Goal: Task Accomplishment & Management: Manage account settings

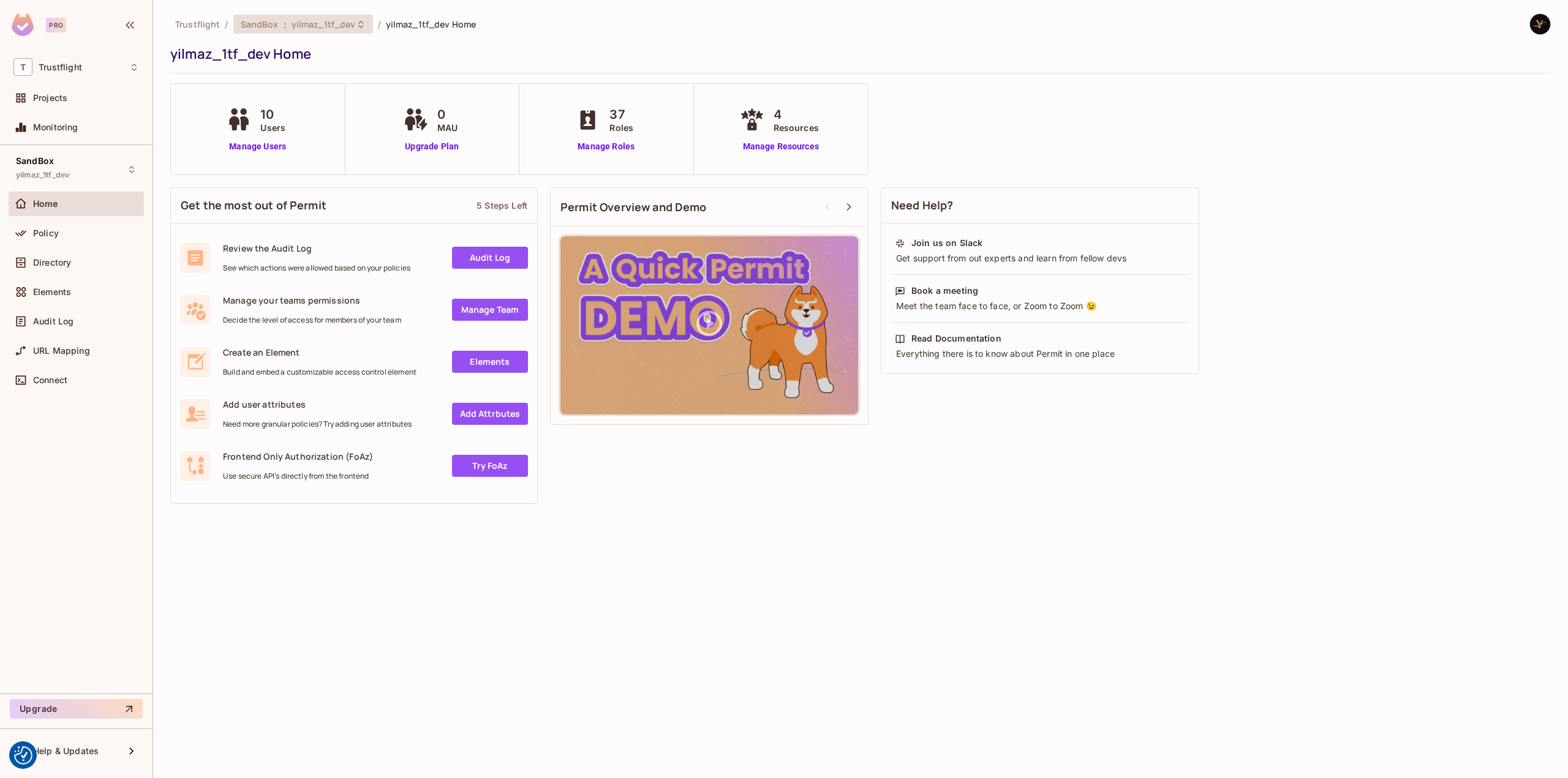
click at [336, 27] on span "yilmaz_1tf_dev" at bounding box center [323, 24] width 64 height 12
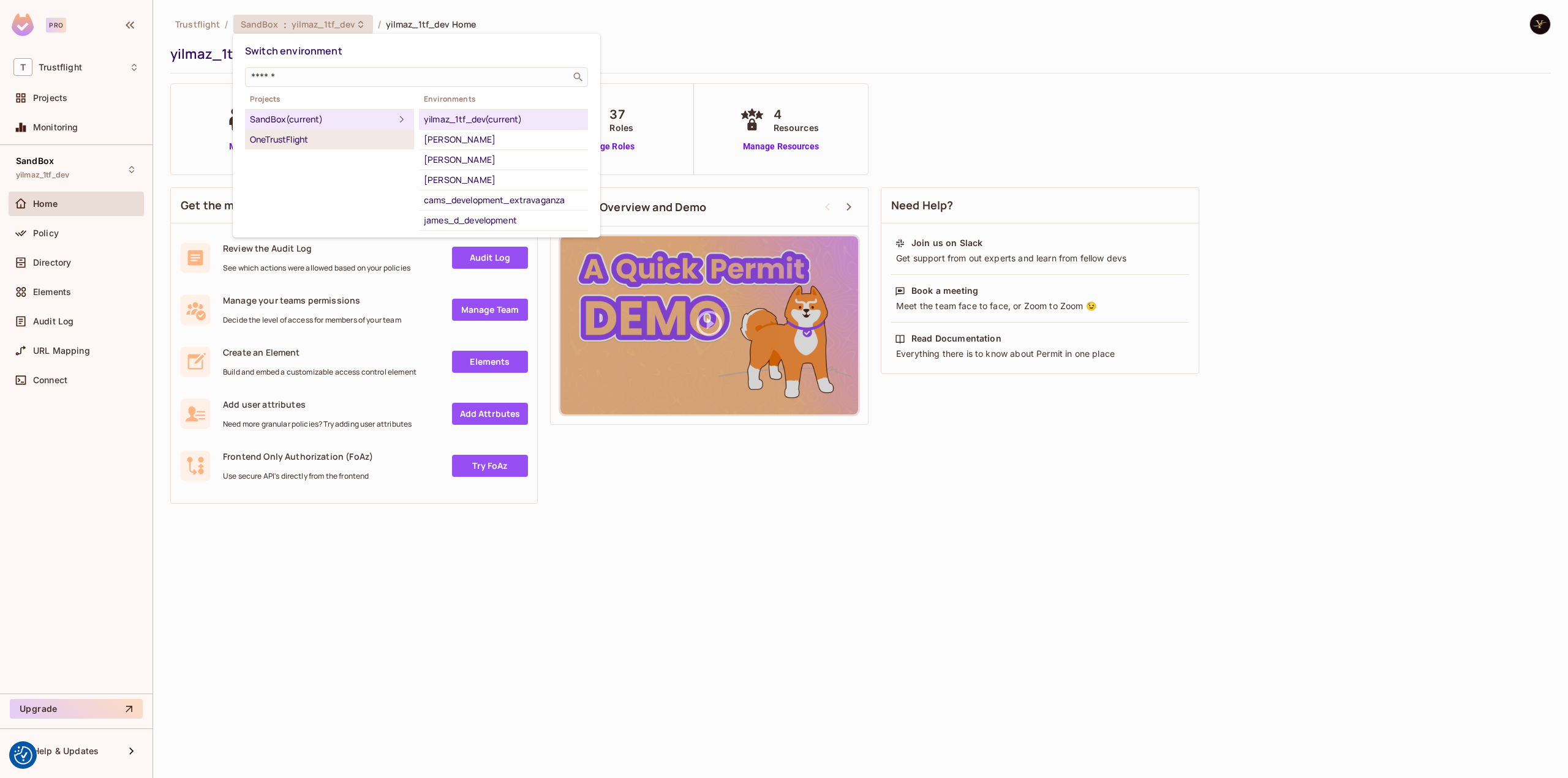
click at [309, 137] on div "OneTrustFlight" at bounding box center [329, 139] width 159 height 14
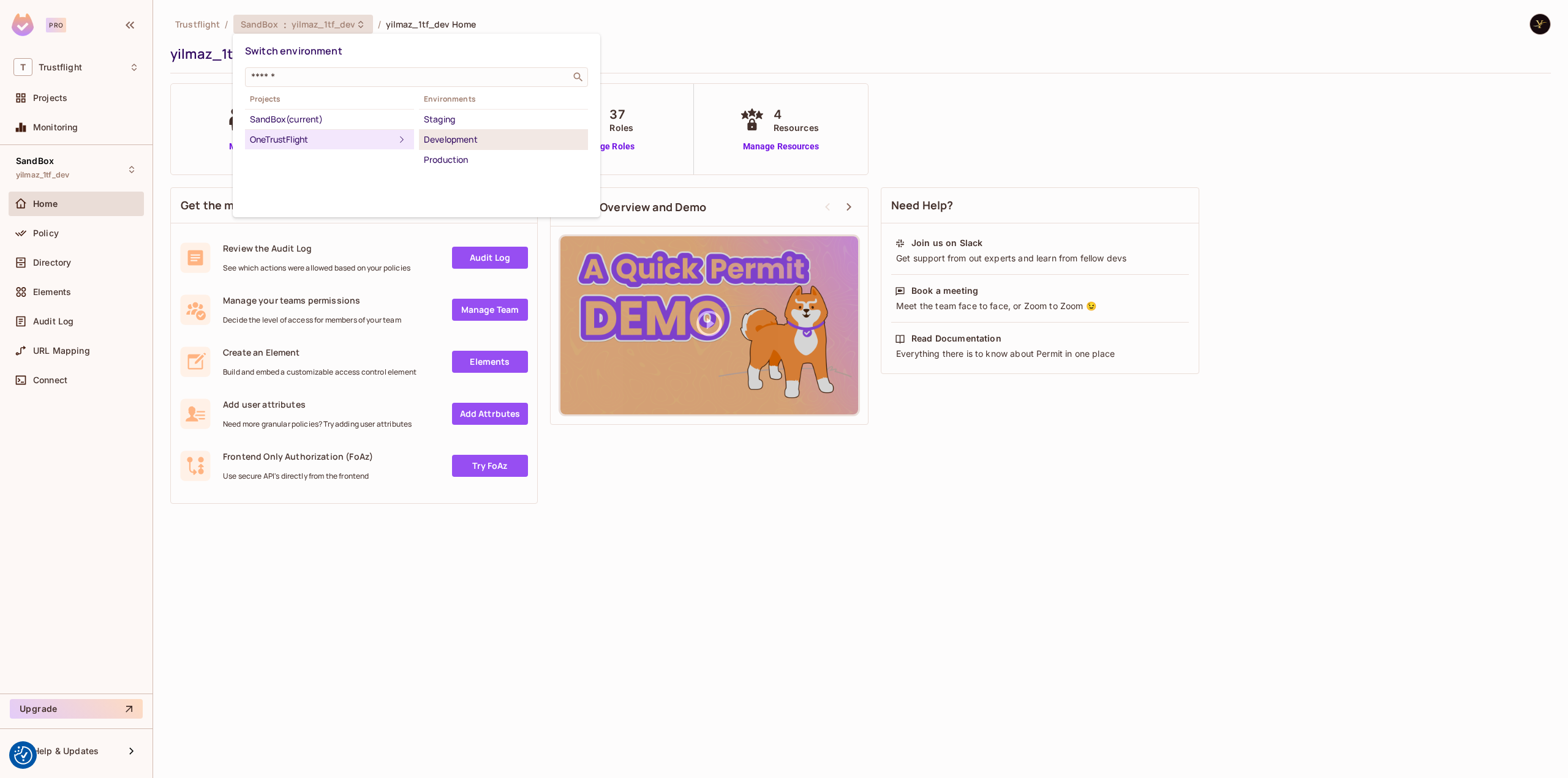
click at [483, 137] on div "Development" at bounding box center [503, 139] width 159 height 14
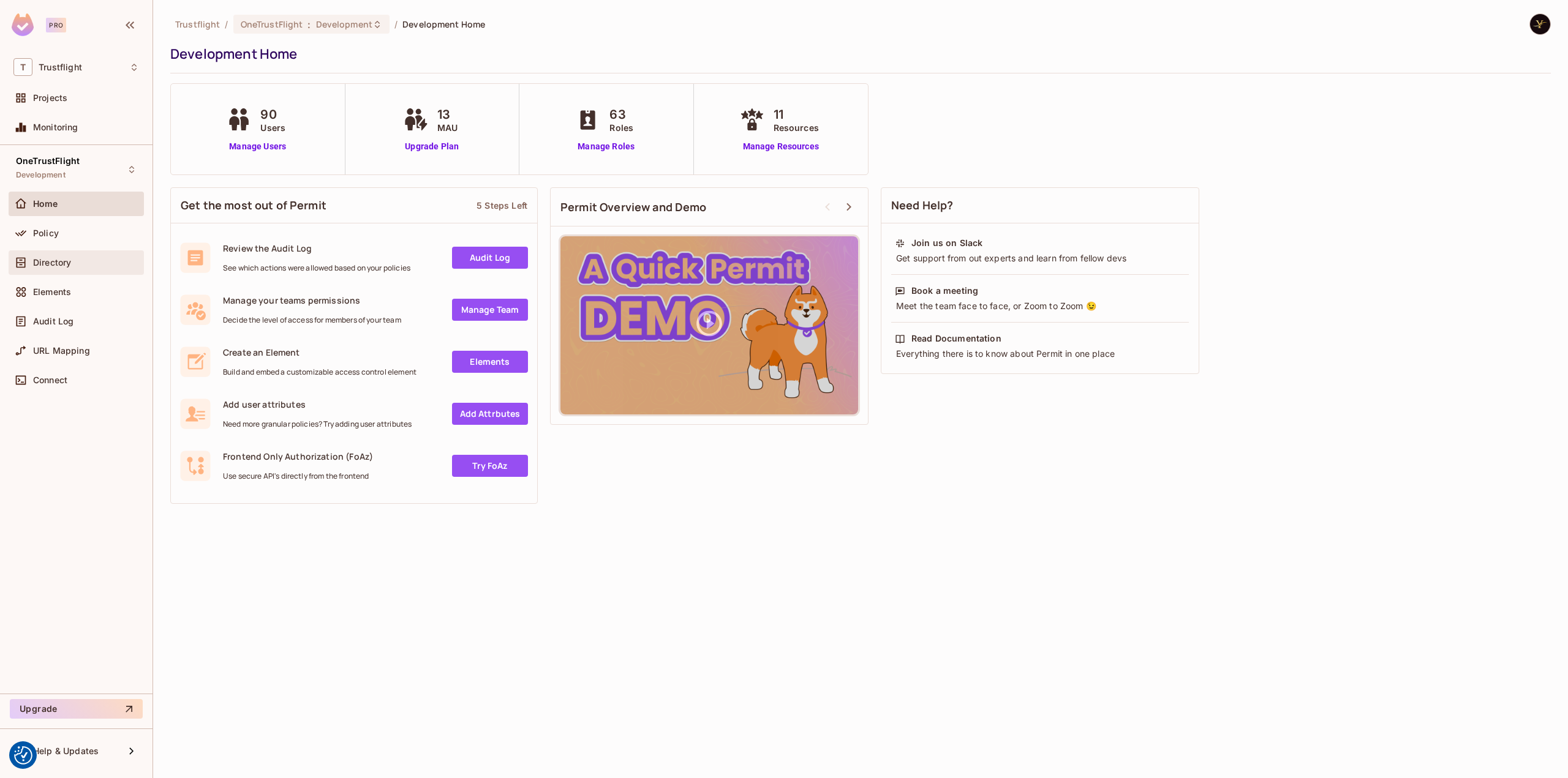
click at [80, 262] on div "Directory" at bounding box center [86, 263] width 106 height 10
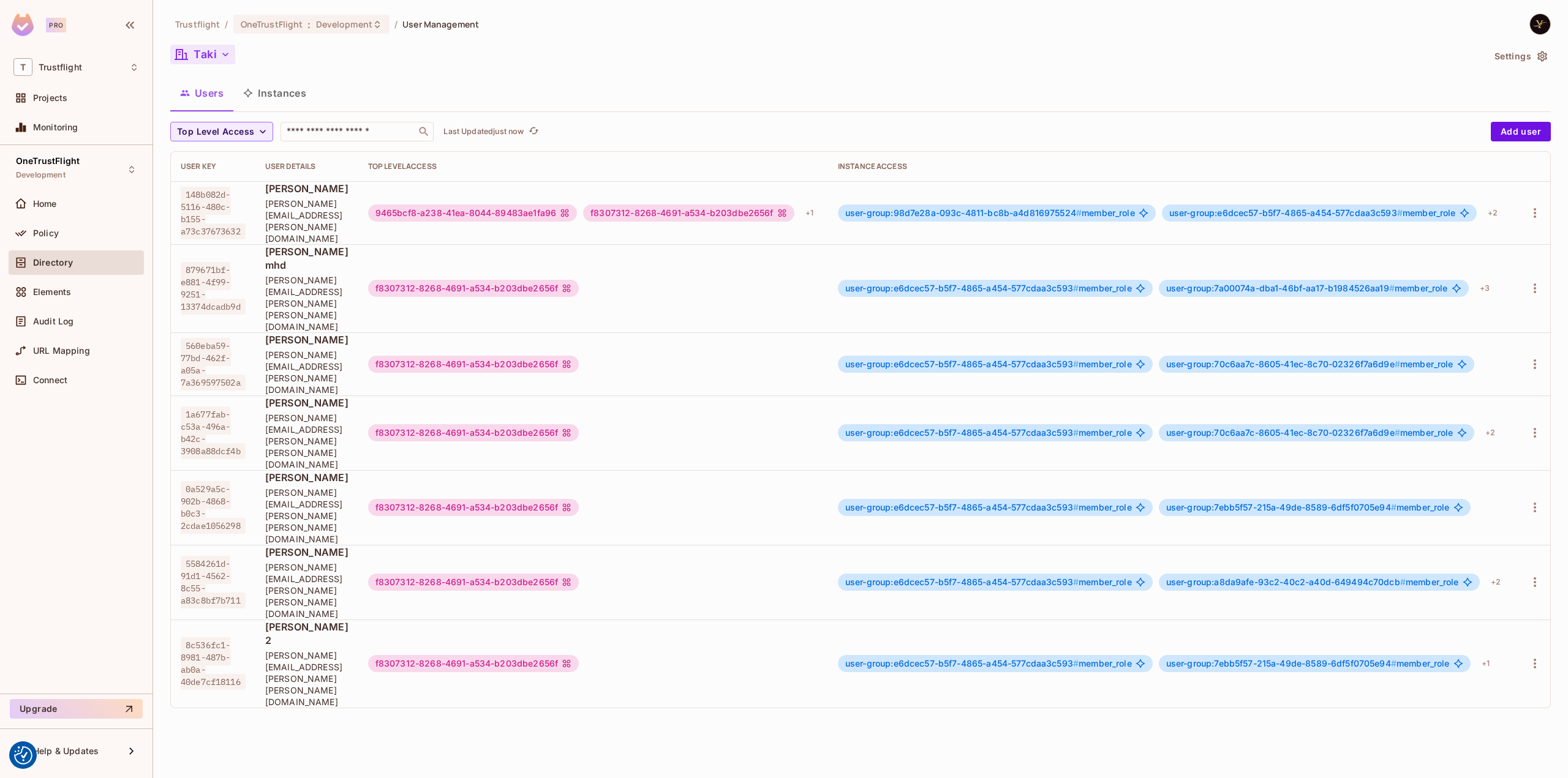
click at [222, 58] on icon "button" at bounding box center [225, 54] width 12 height 12
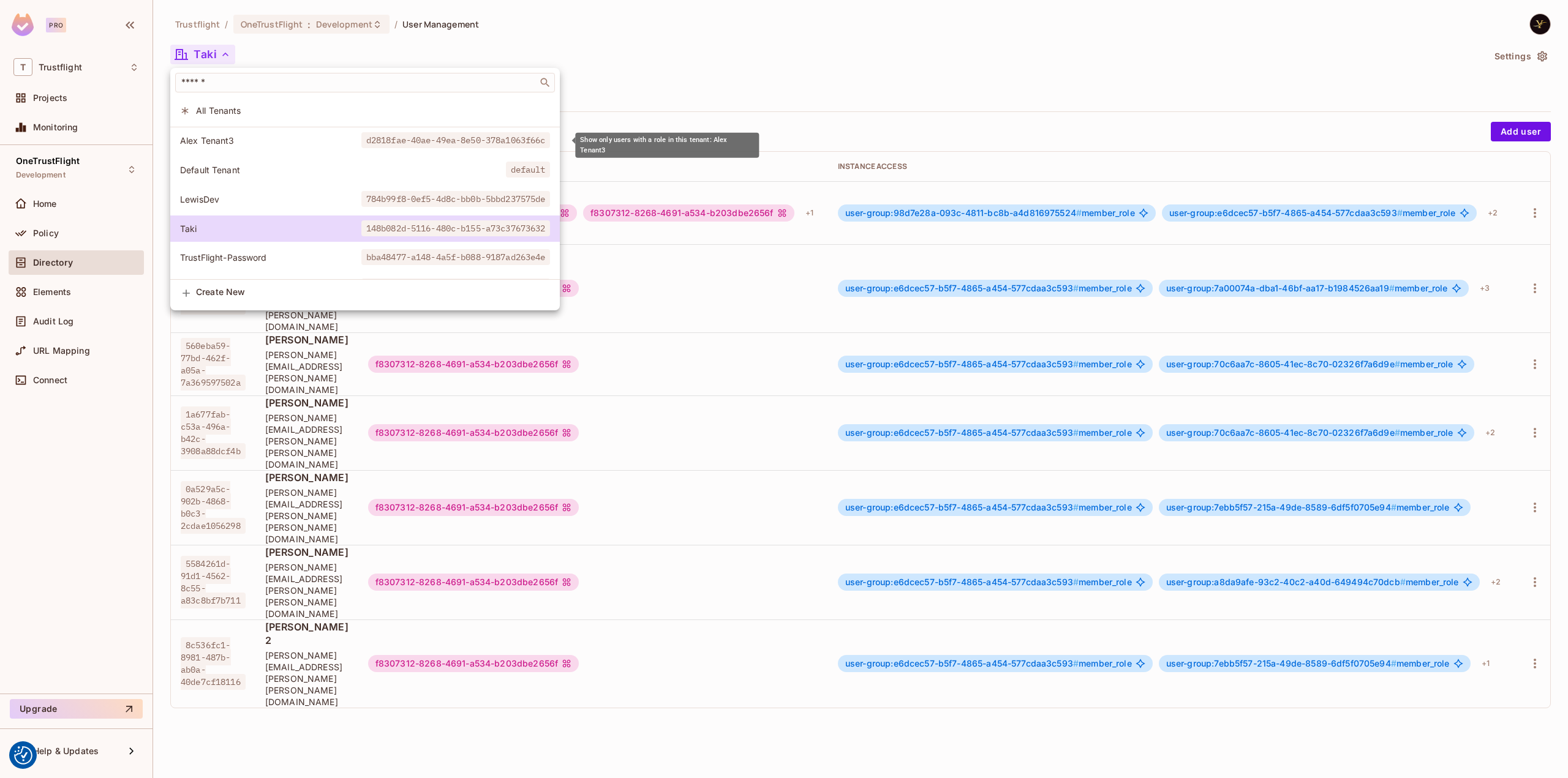
click at [209, 138] on span "Alex Tenant3" at bounding box center [270, 140] width 181 height 12
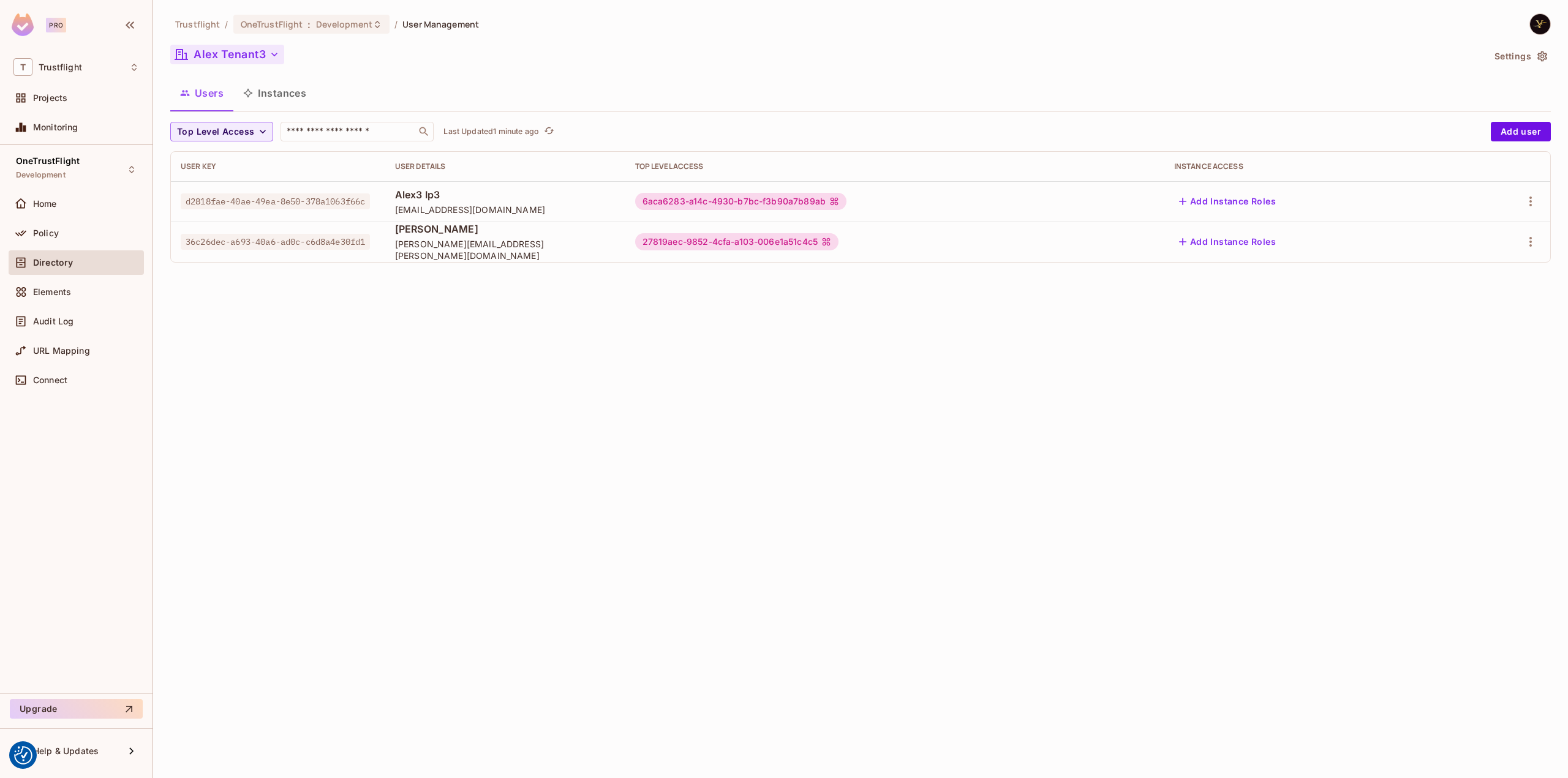
click at [829, 201] on div "6aca6283-a14c-4930-b7bc-f3b90a7b89ab" at bounding box center [741, 201] width 211 height 17
click at [830, 203] on div "6aca6283-a14c-4930-b7bc-f3b90a7b89ab" at bounding box center [741, 201] width 211 height 17
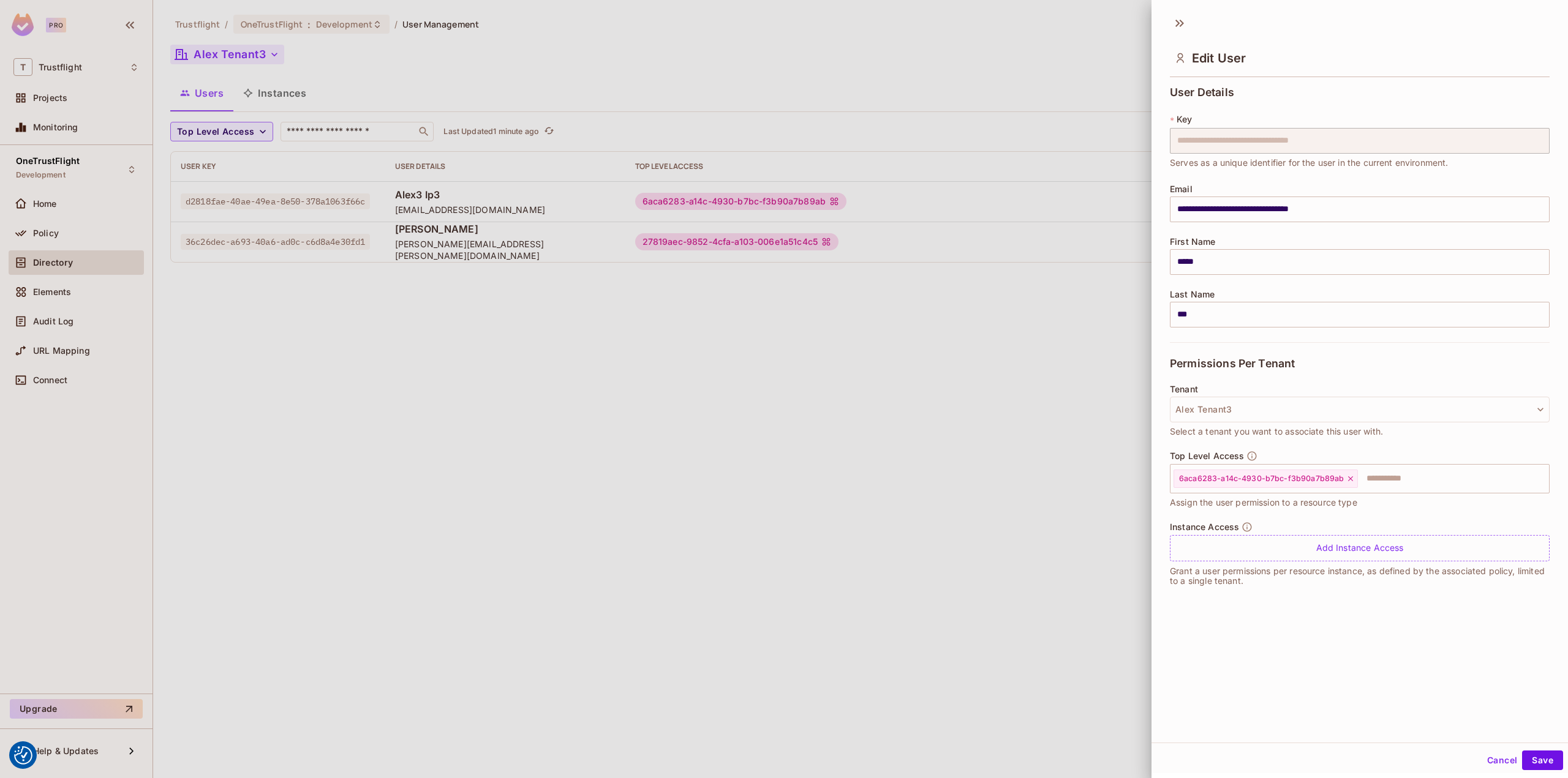
click at [473, 278] on div at bounding box center [784, 389] width 1568 height 778
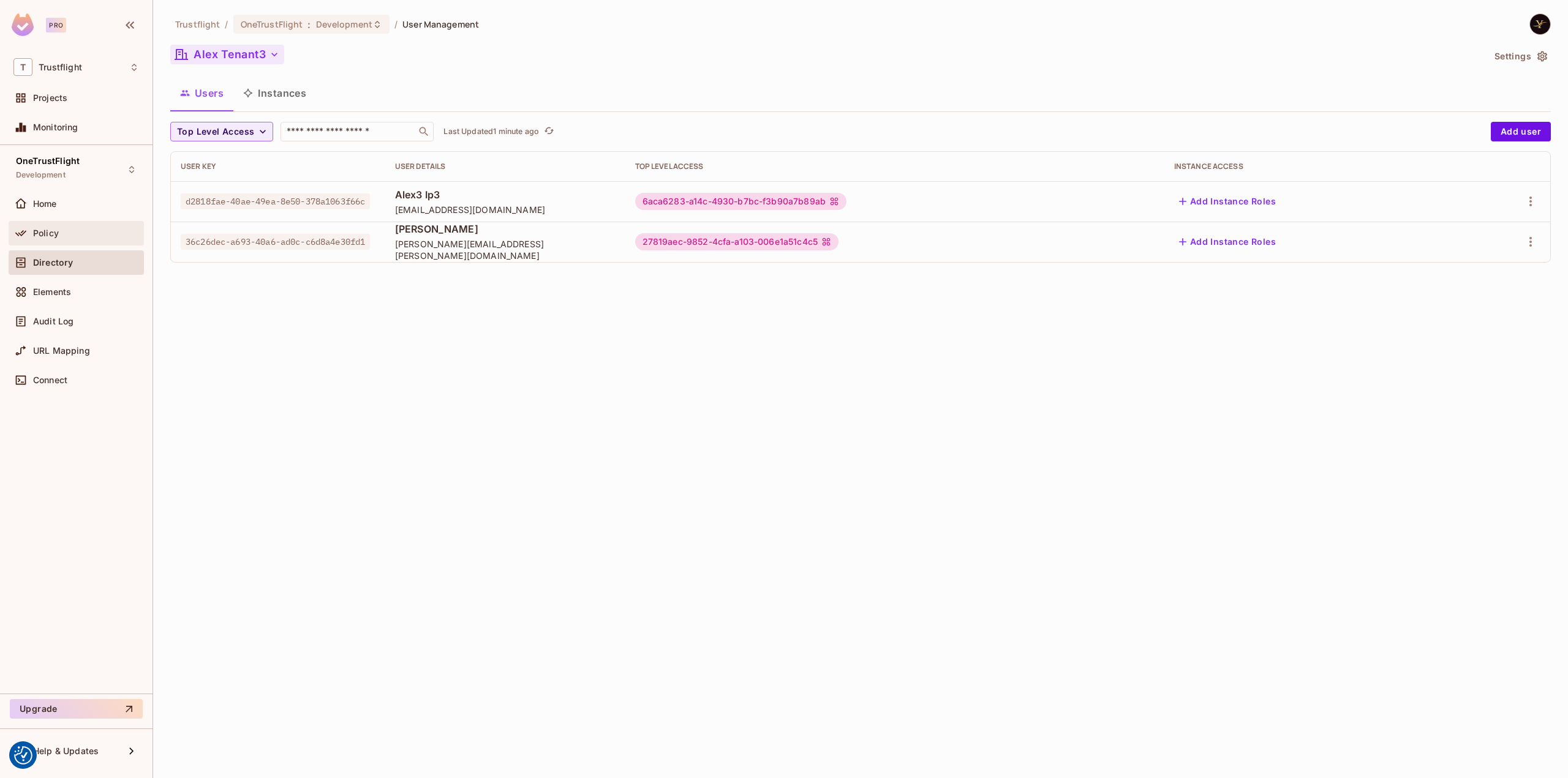
click at [58, 229] on span "Policy" at bounding box center [46, 234] width 26 height 10
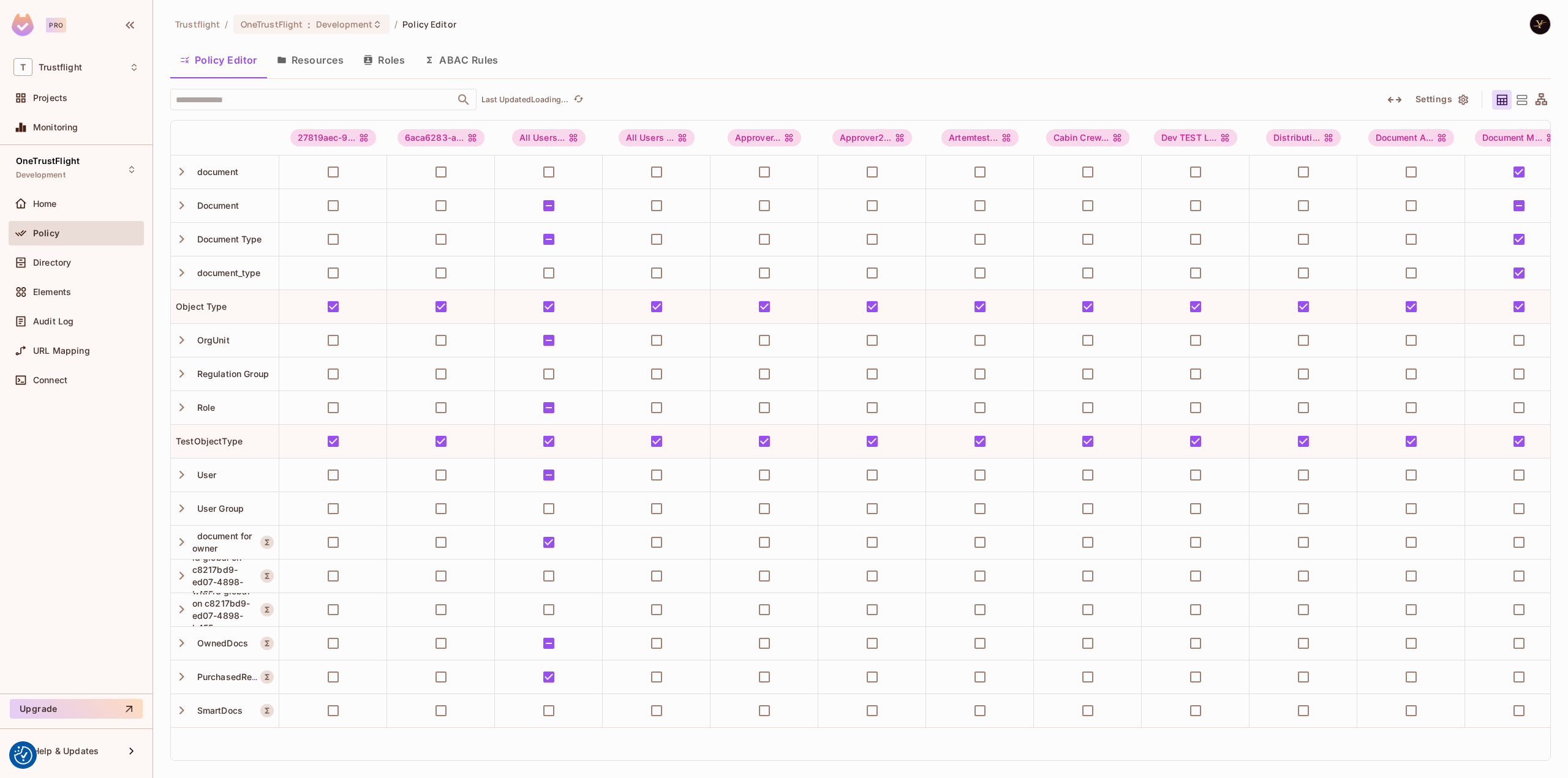
click at [398, 57] on button "Roles" at bounding box center [383, 60] width 61 height 31
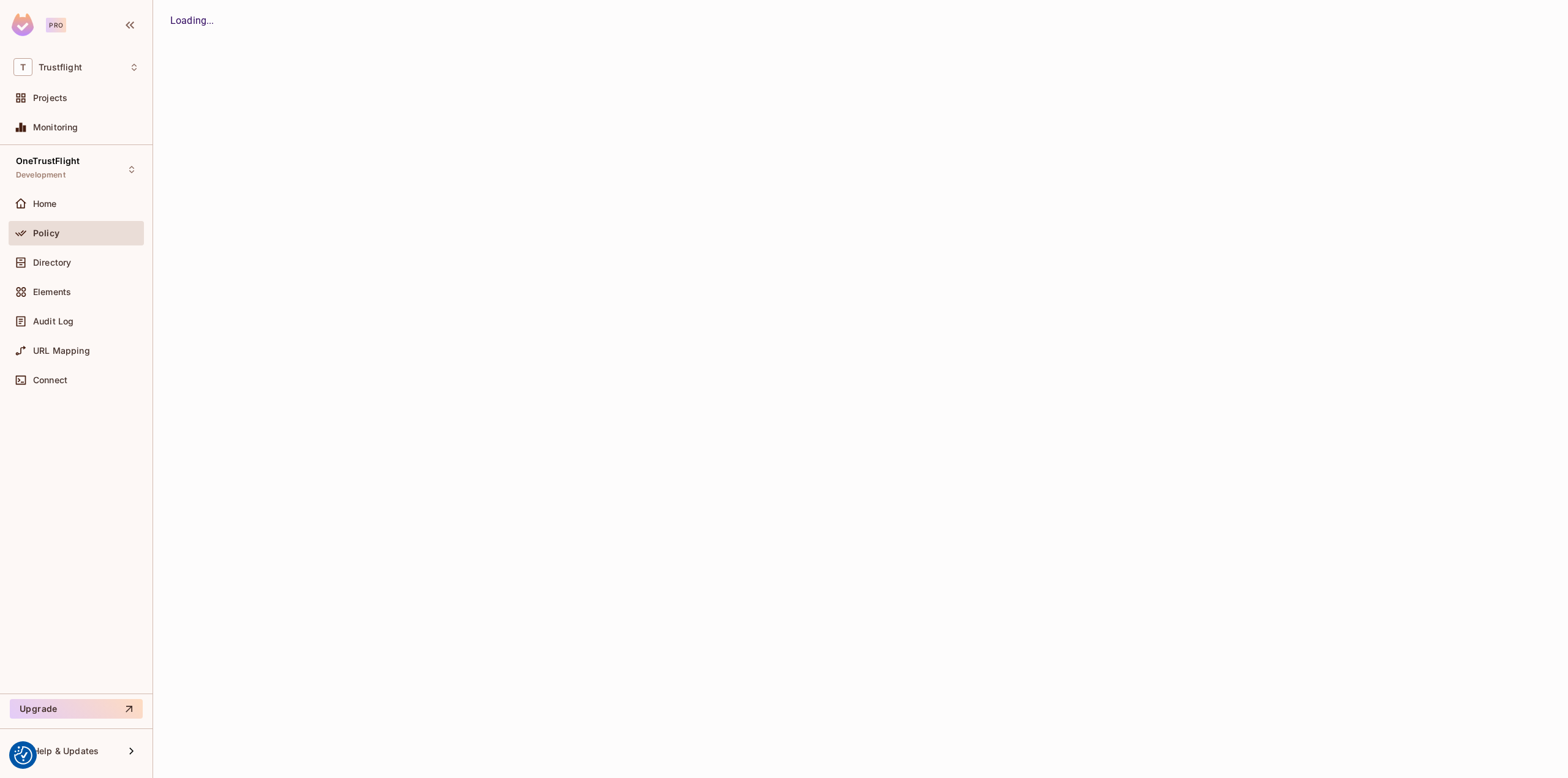
click at [395, 55] on div "Trustflight / OneTrustFlight : Development / Policy Editor Policy Editor Resour…" at bounding box center [860, 389] width 1415 height 778
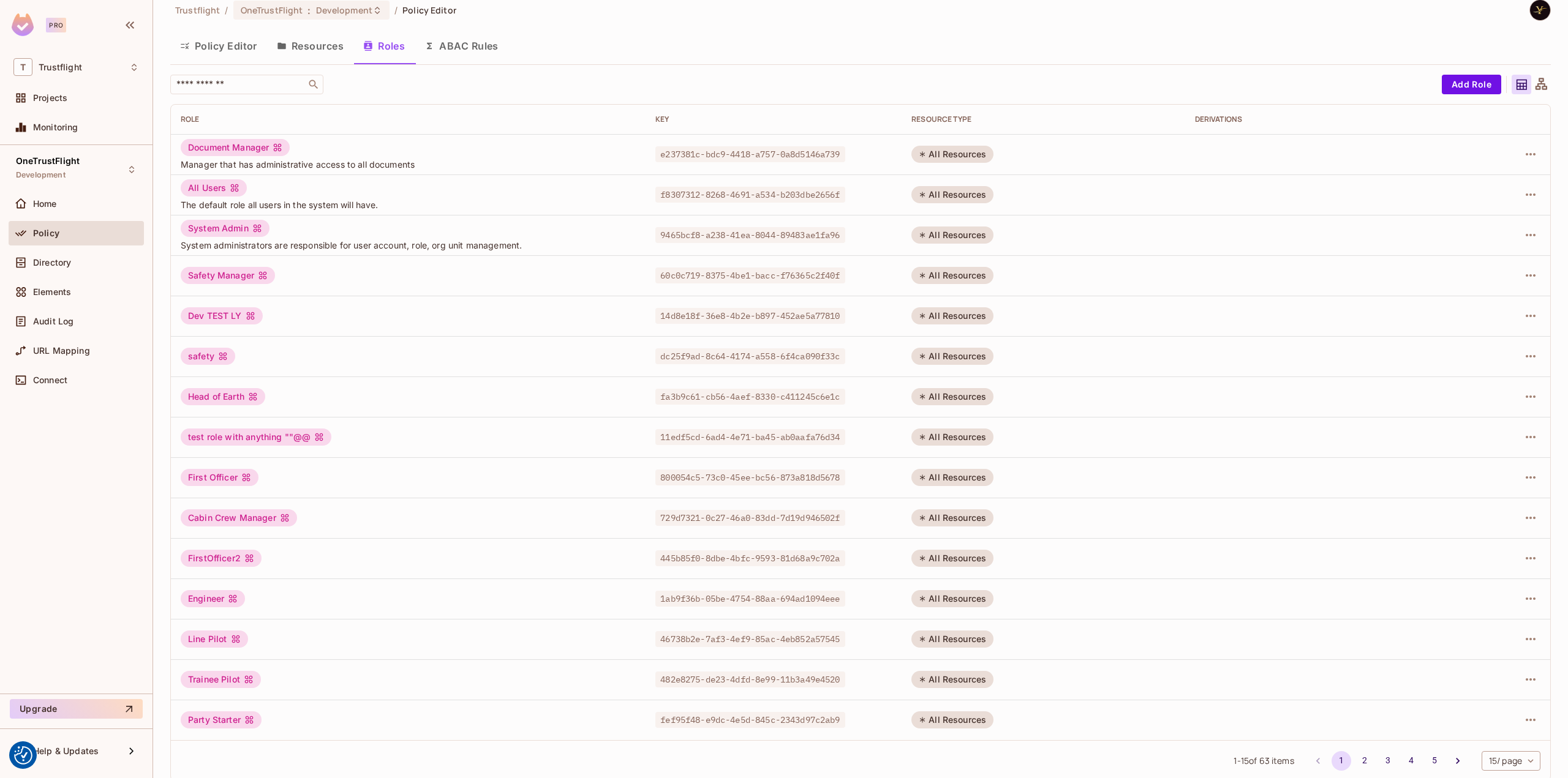
scroll to position [26, 0]
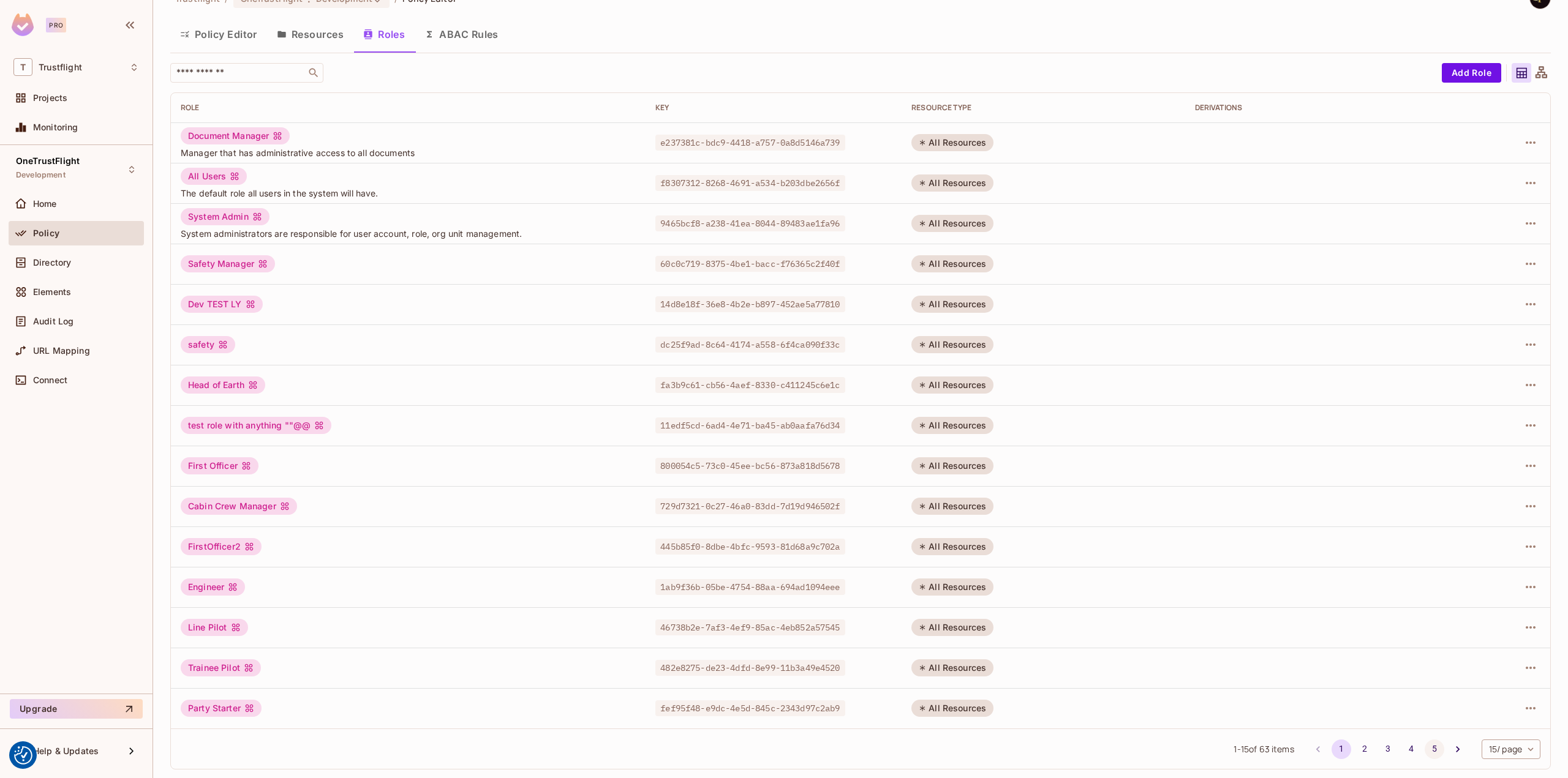
click at [1425, 745] on button "5" at bounding box center [1434, 749] width 19 height 19
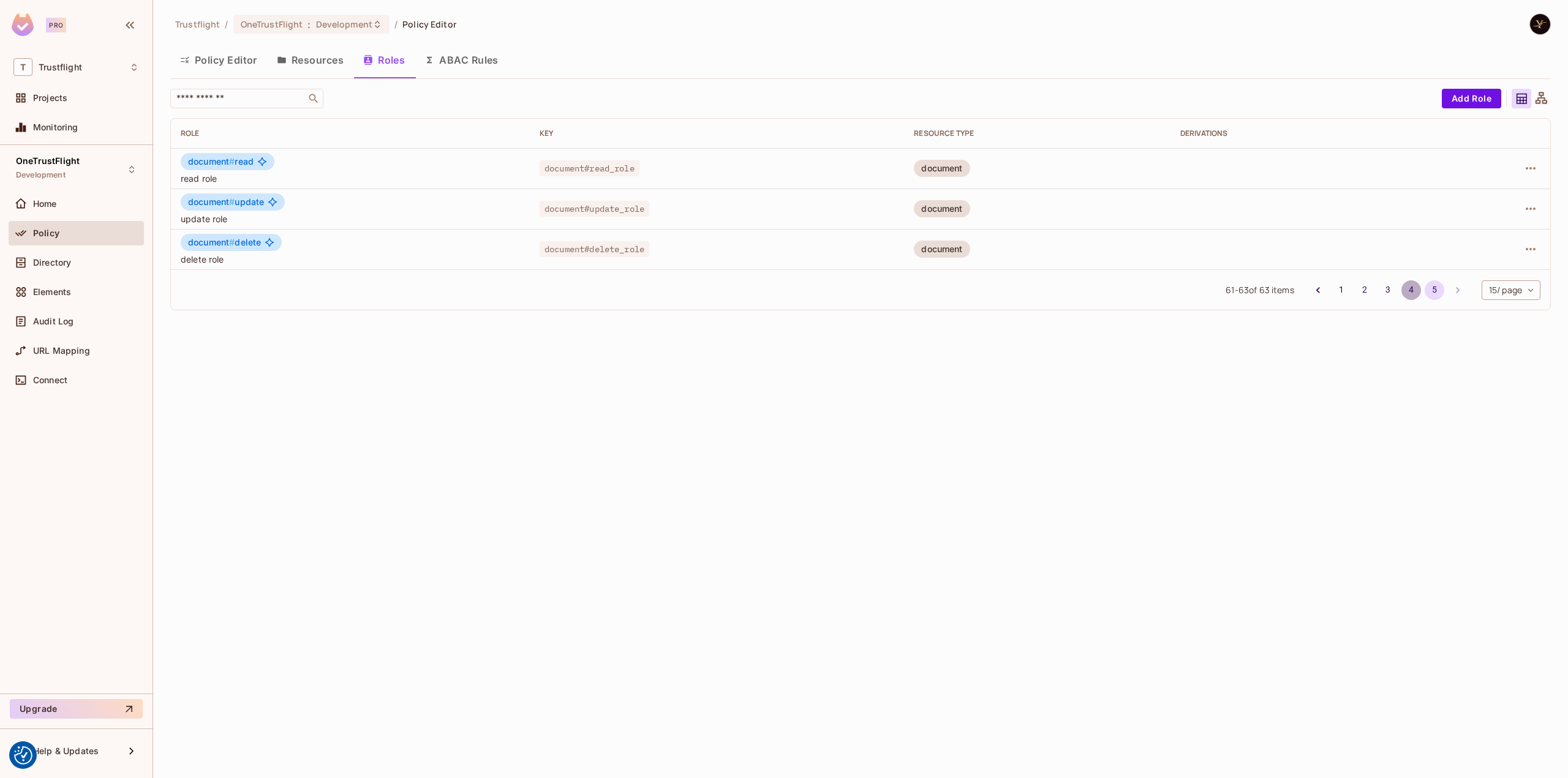
click at [1413, 288] on button "4" at bounding box center [1410, 290] width 19 height 19
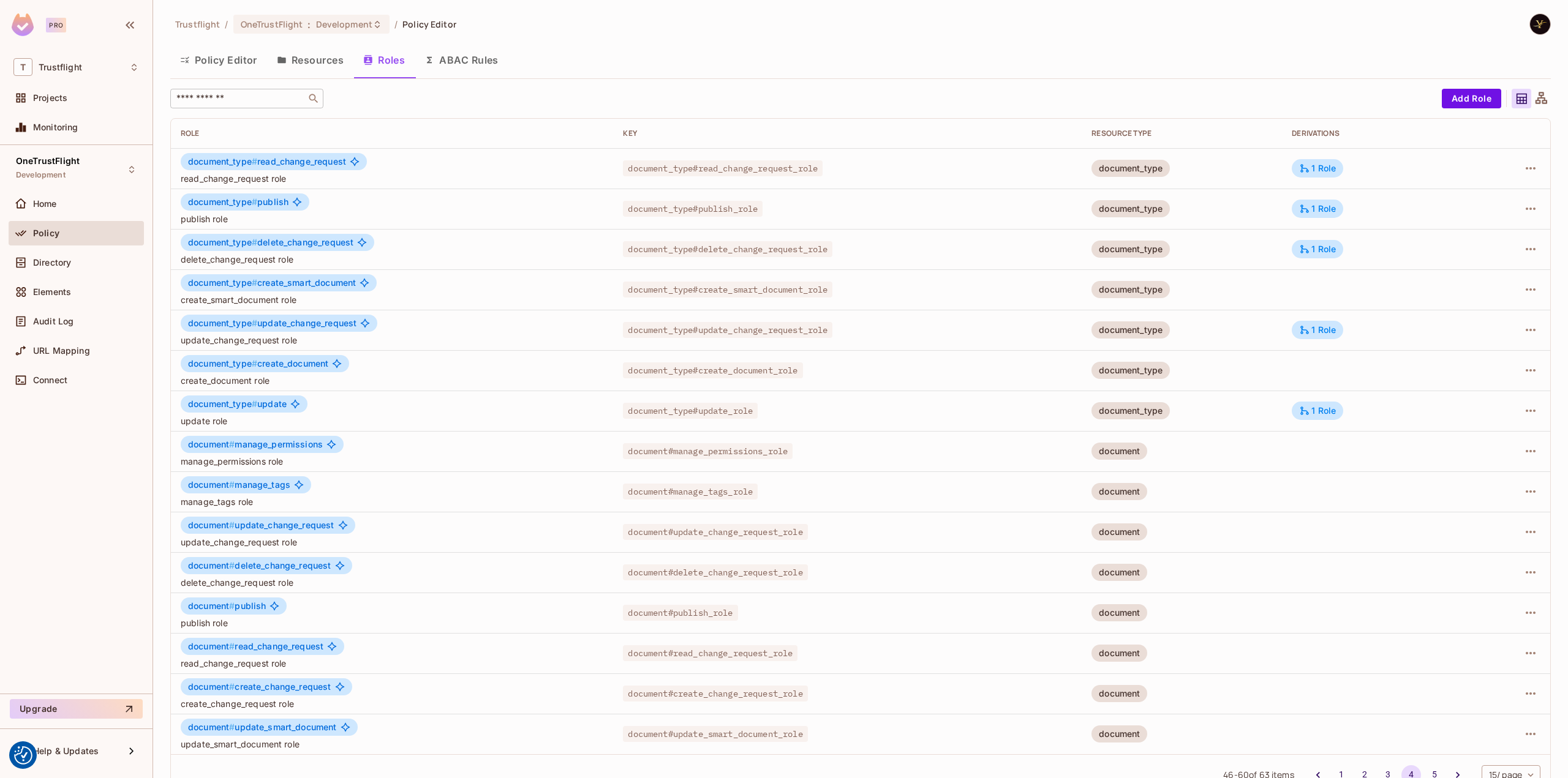
click at [240, 101] on input "text" at bounding box center [238, 99] width 129 height 12
paste input "**********"
type input "**********"
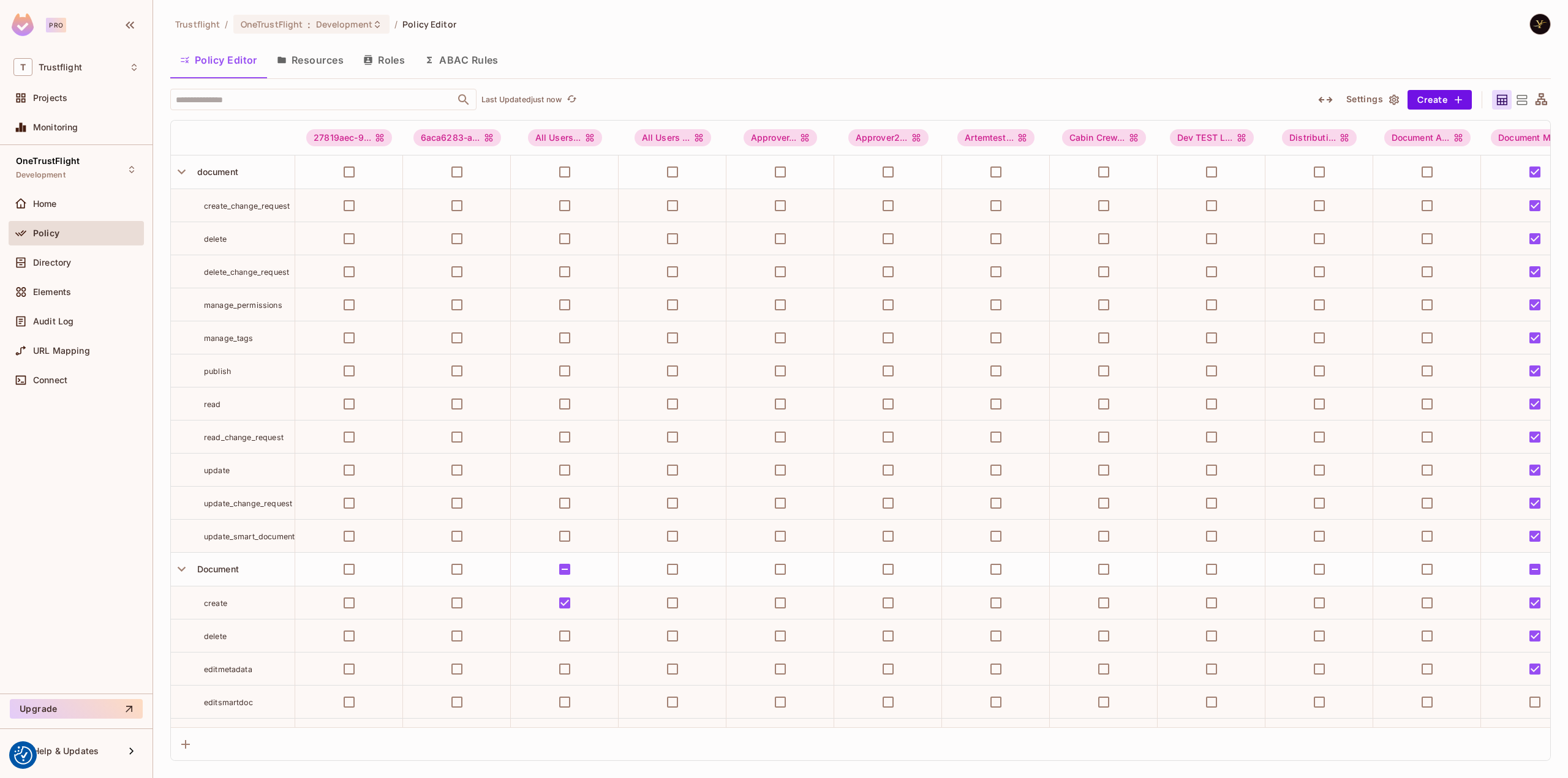
scroll to position [6, 0]
click at [85, 250] on div "Directory" at bounding box center [76, 262] width 135 height 24
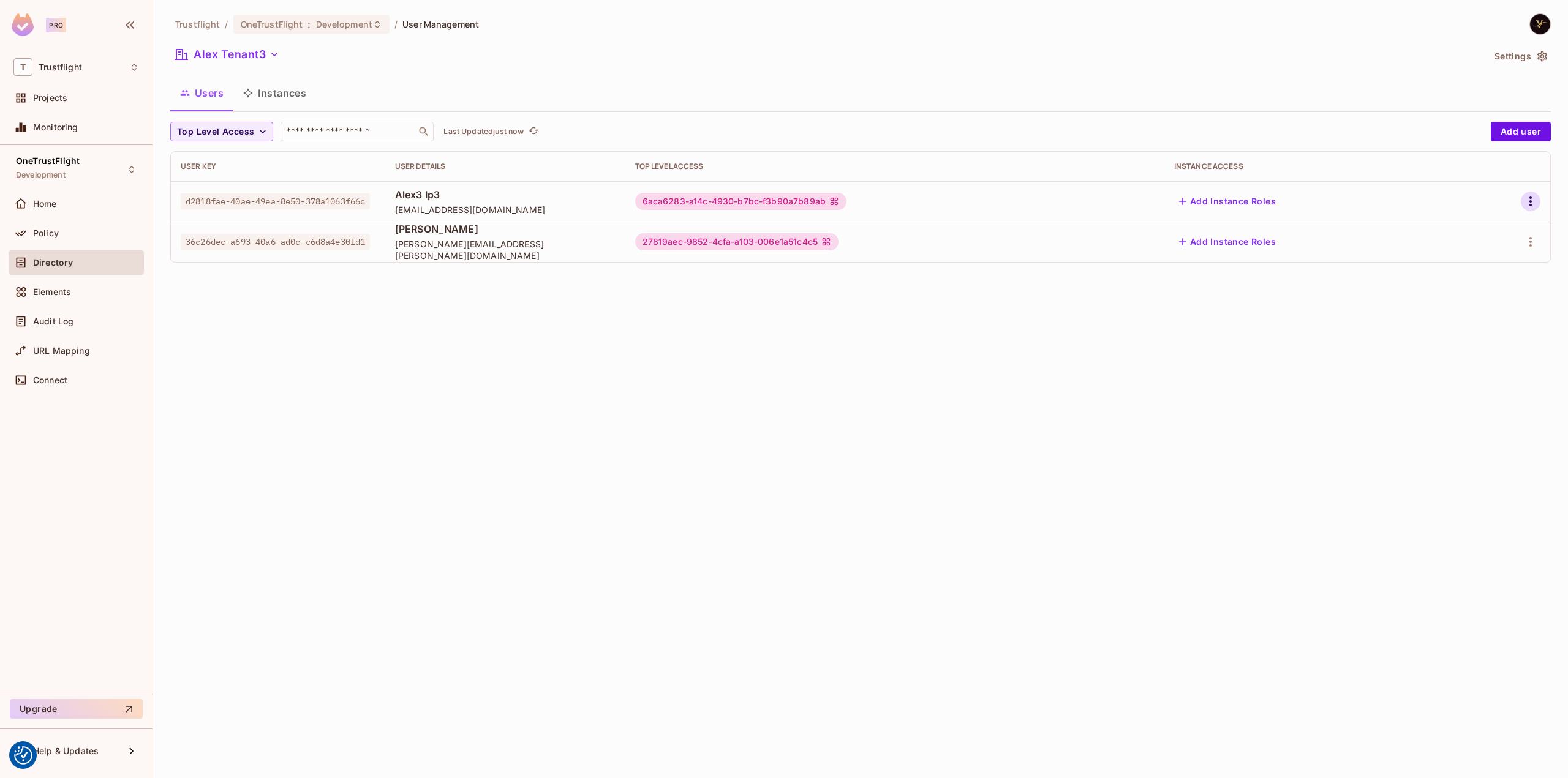
click at [1535, 205] on icon "button" at bounding box center [1531, 201] width 14 height 14
click at [1486, 225] on li "Edit" at bounding box center [1477, 229] width 109 height 27
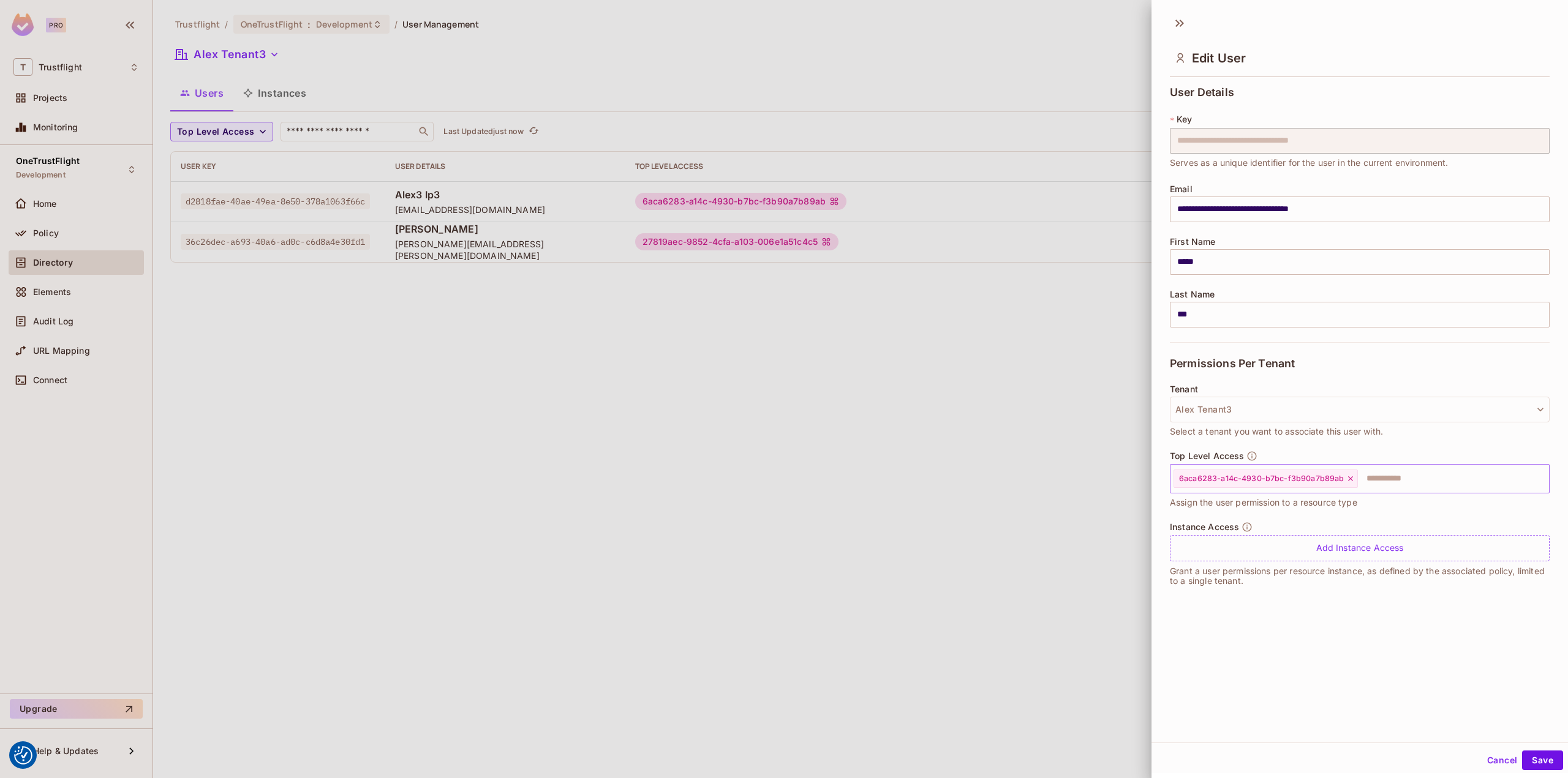
click at [1392, 481] on input "text" at bounding box center [1443, 479] width 167 height 24
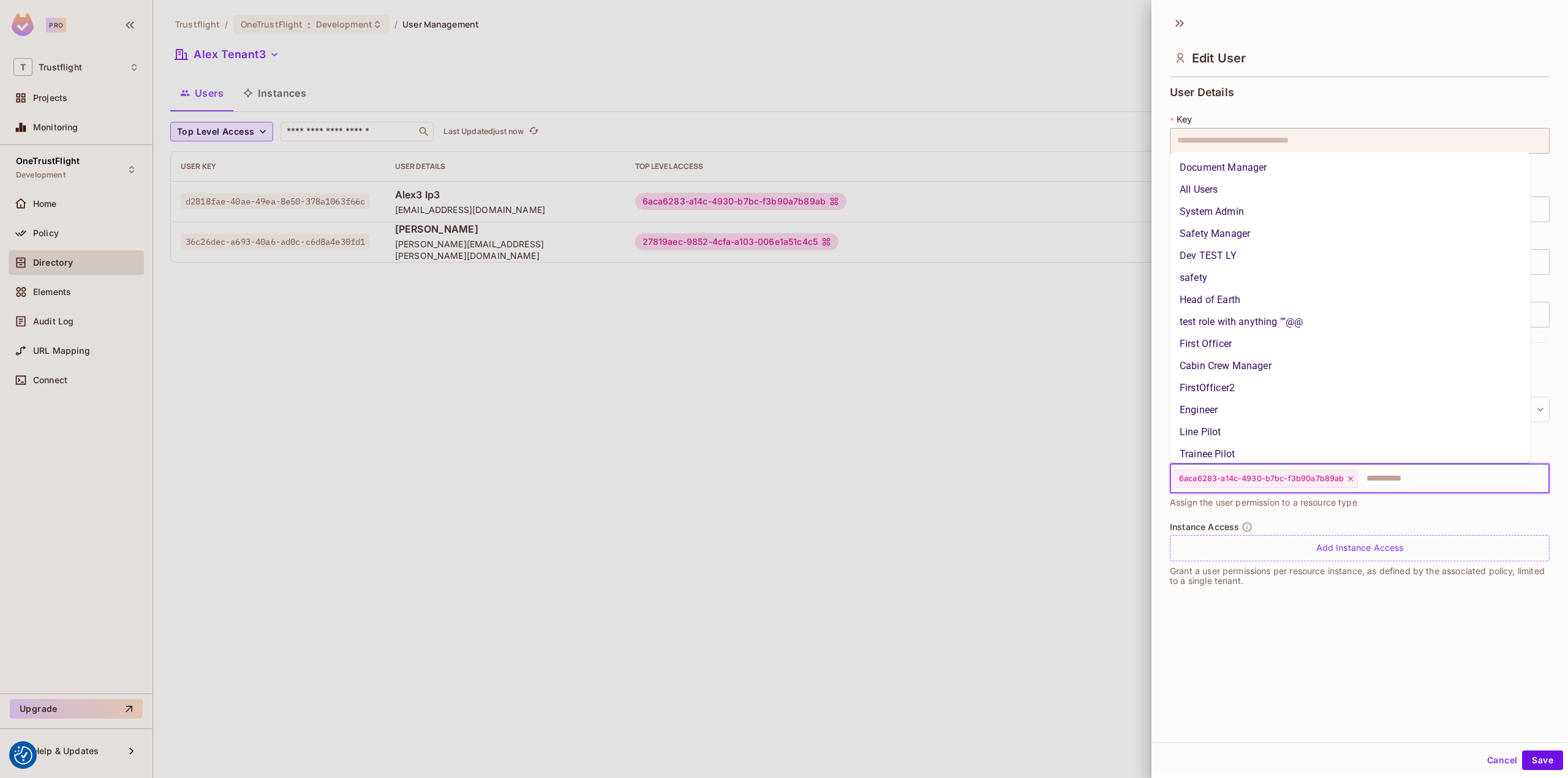
scroll to position [531, 0]
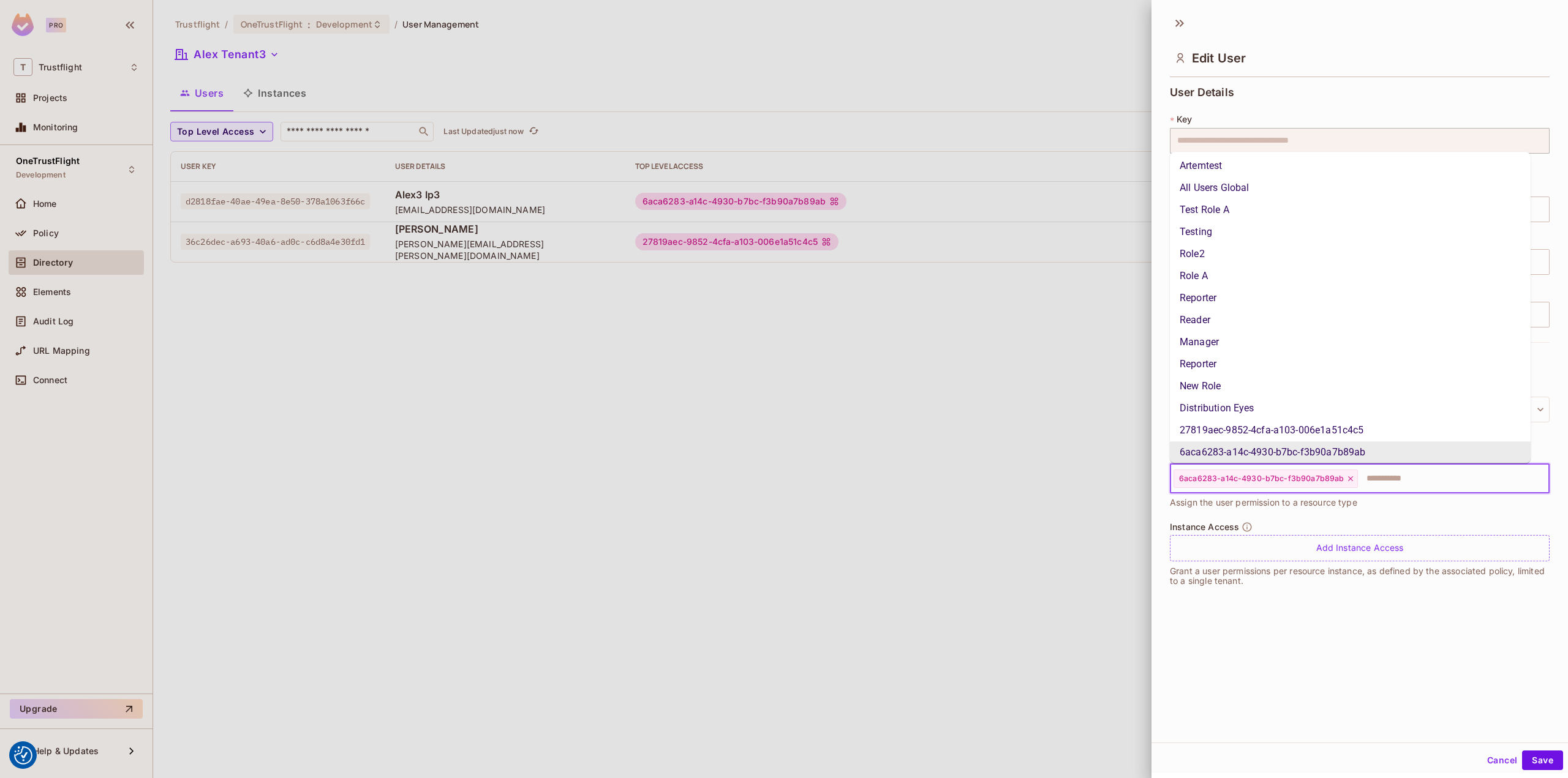
click at [1220, 474] on span "6aca6283-a14c-4930-b7bc-f3b90a7b89ab" at bounding box center [1261, 479] width 165 height 10
drag, startPoint x: 1175, startPoint y: 475, endPoint x: 1280, endPoint y: 472, distance: 105.0
click at [1256, 472] on div "6aca6283-a14c-4930-b7bc-f3b90a7b89ab" at bounding box center [1266, 479] width 184 height 19
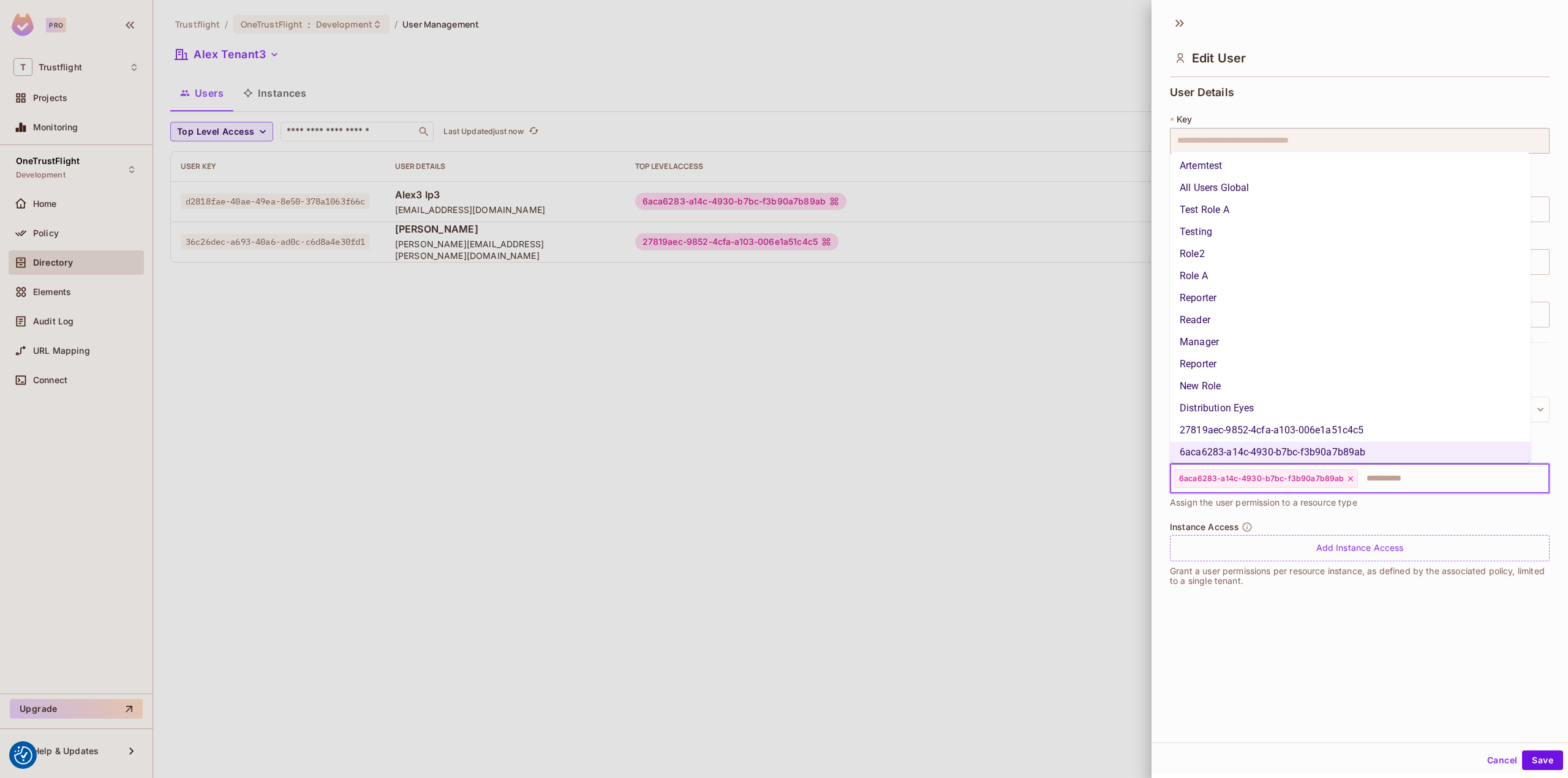
click at [1390, 344] on li "Manager" at bounding box center [1351, 342] width 361 height 22
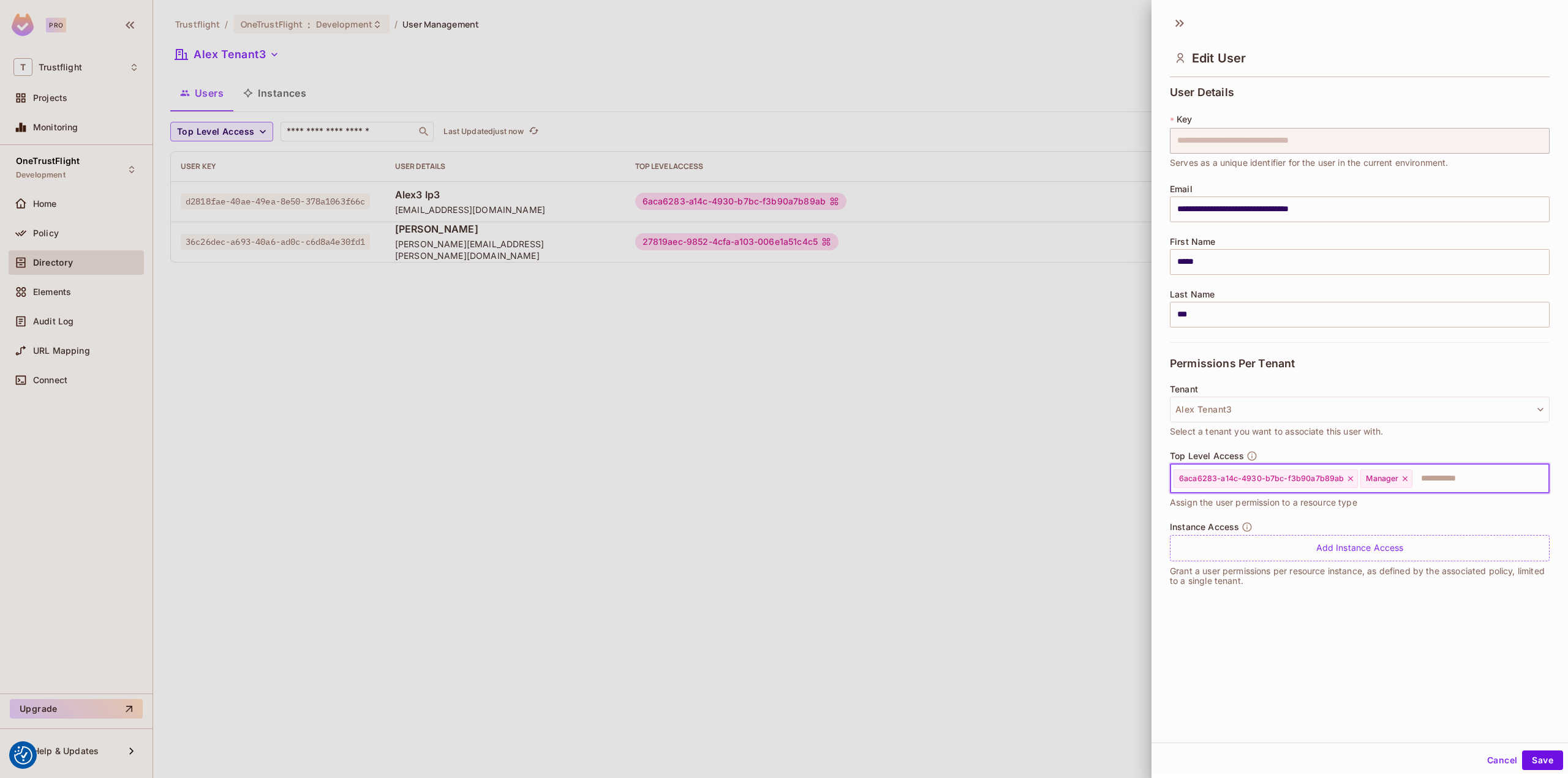
click at [69, 226] on div at bounding box center [784, 389] width 1568 height 778
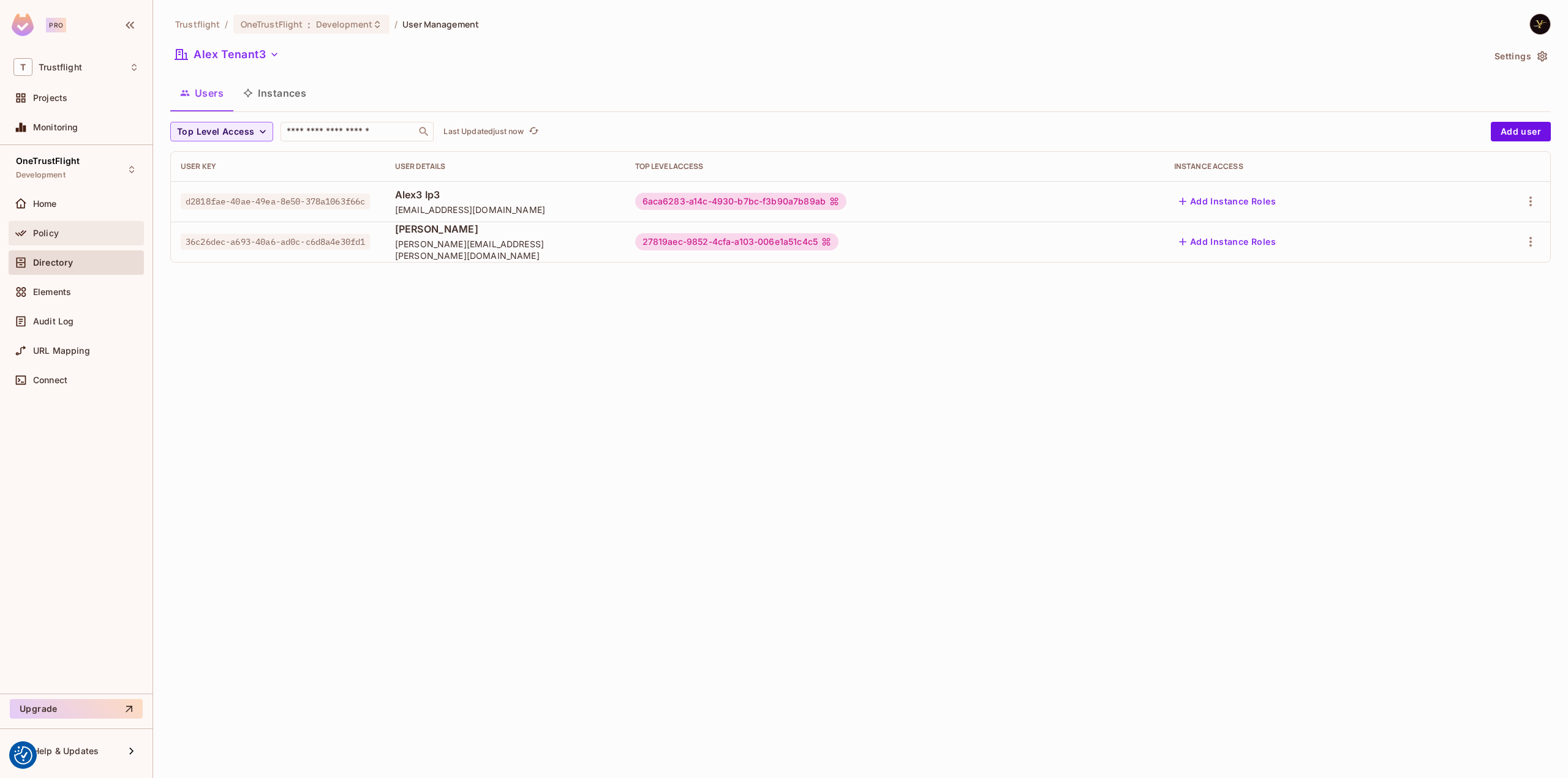
click at [60, 234] on div "Policy" at bounding box center [86, 234] width 106 height 10
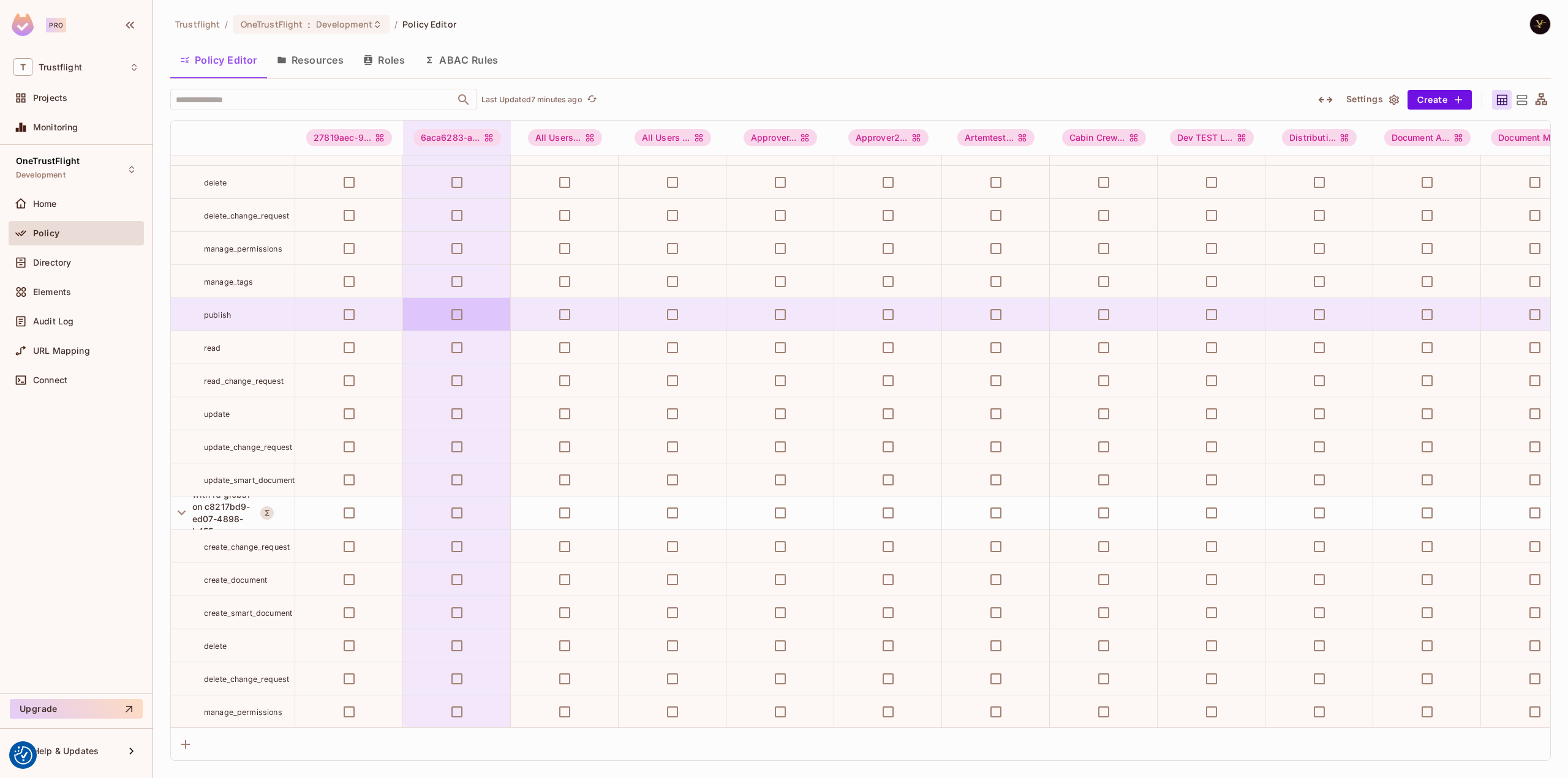
scroll to position [2384, 0]
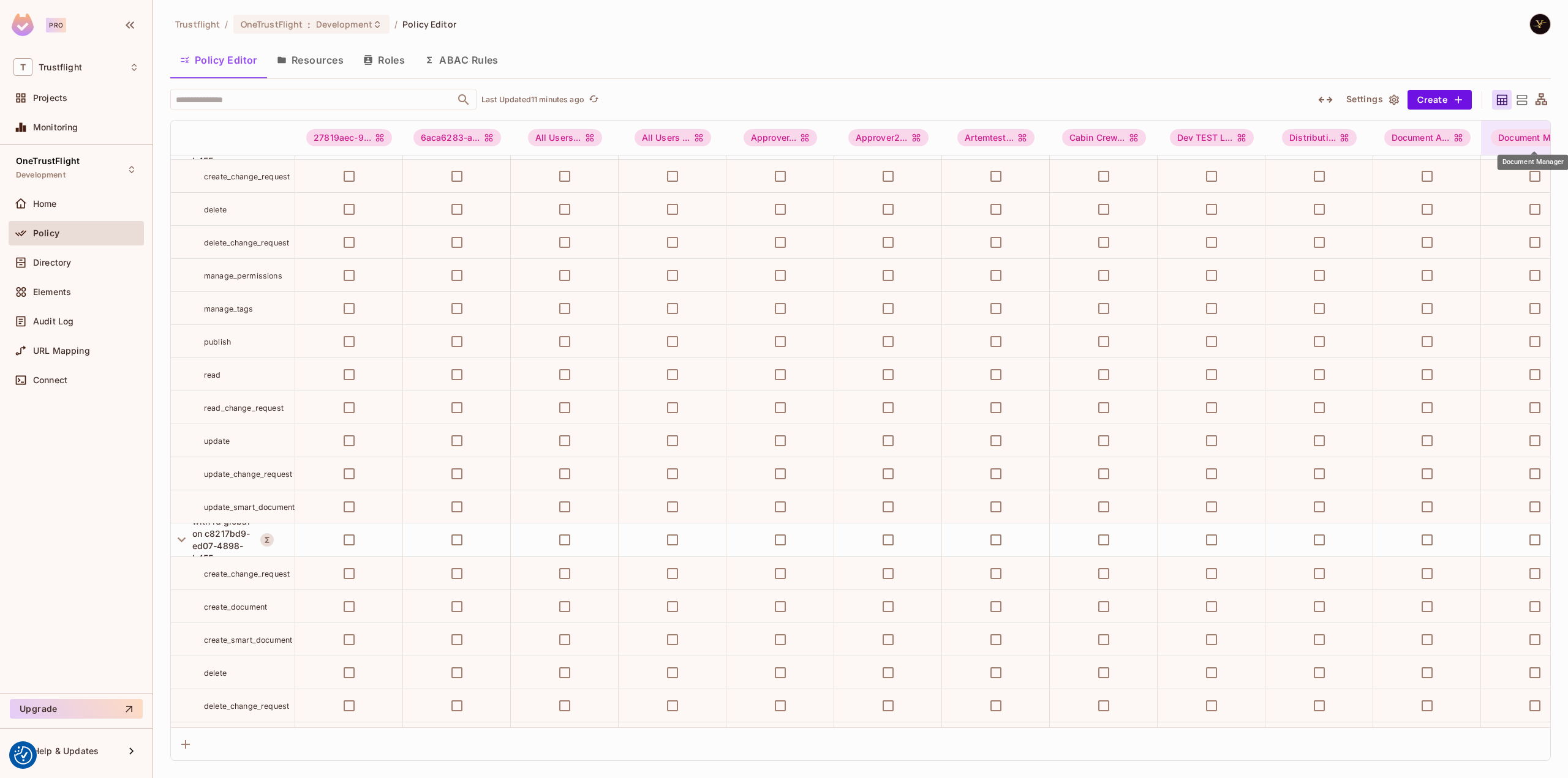
click at [1518, 135] on div "Document M..." at bounding box center [1535, 138] width 88 height 17
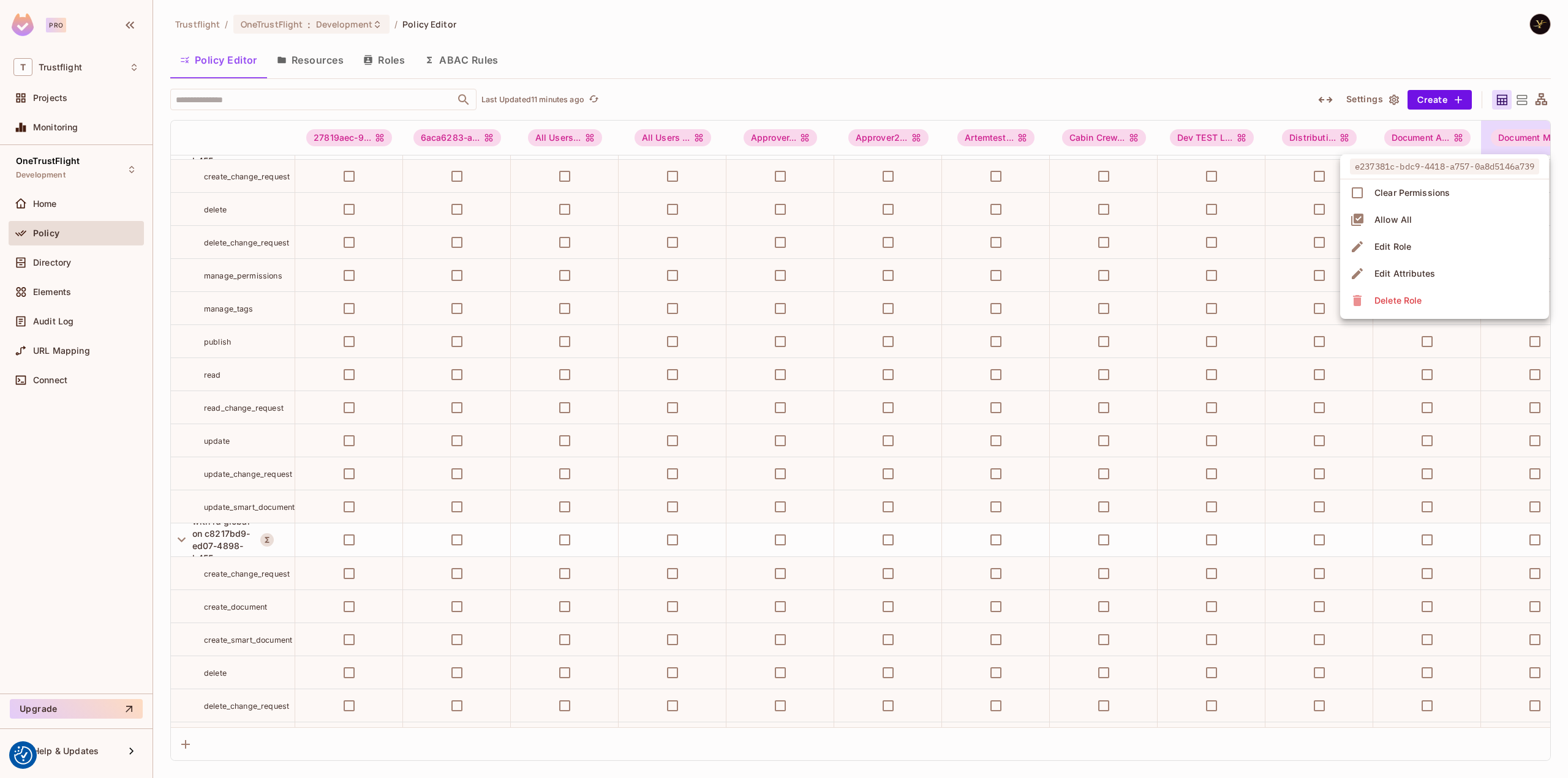
click at [1392, 252] on div "Edit Role" at bounding box center [1392, 247] width 37 height 12
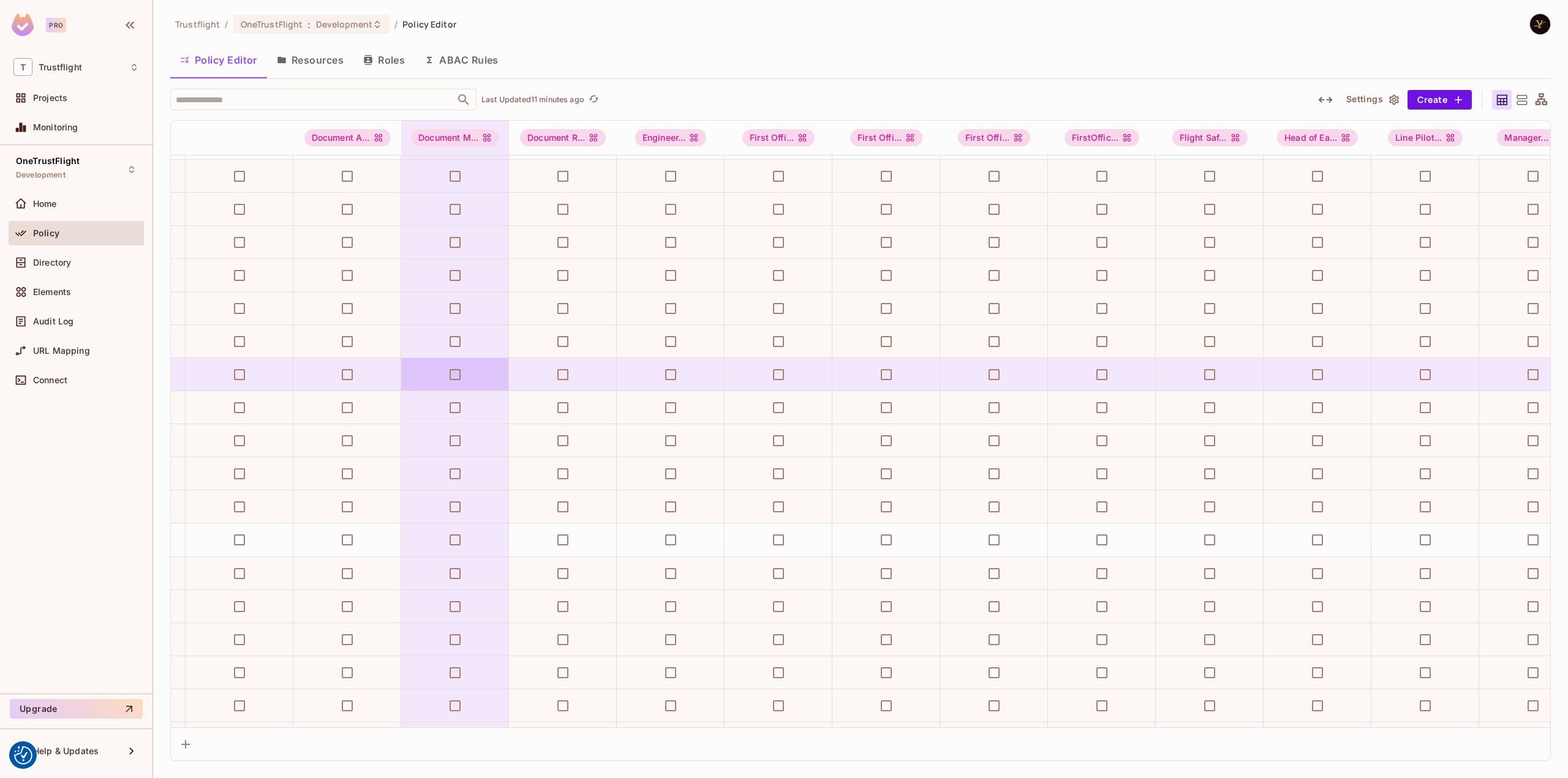
scroll to position [2384, 1039]
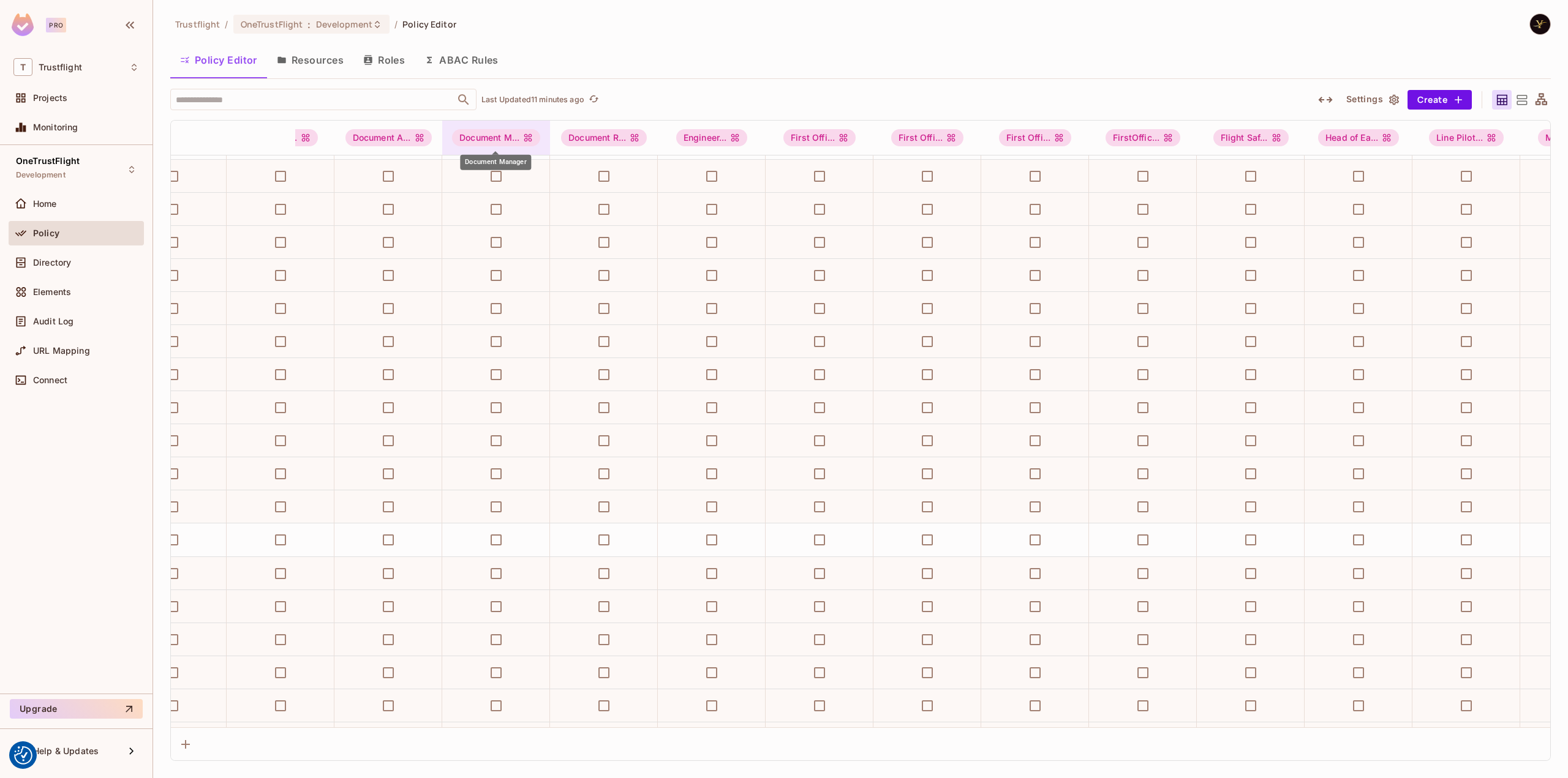
click at [506, 138] on div "Document M..." at bounding box center [496, 138] width 88 height 17
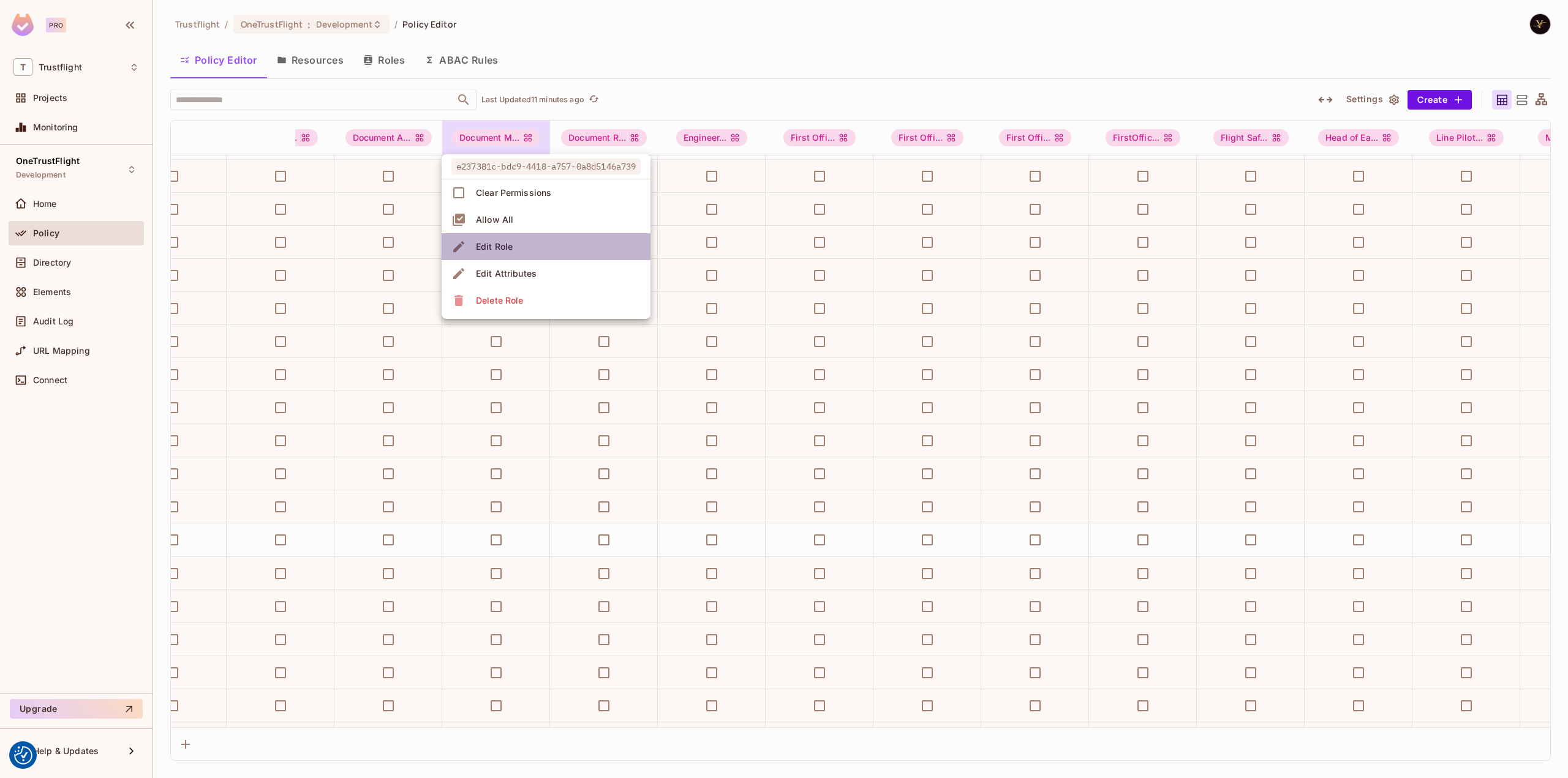
click at [500, 241] on div "Edit Role" at bounding box center [494, 247] width 37 height 12
